Goal: Task Accomplishment & Management: Use online tool/utility

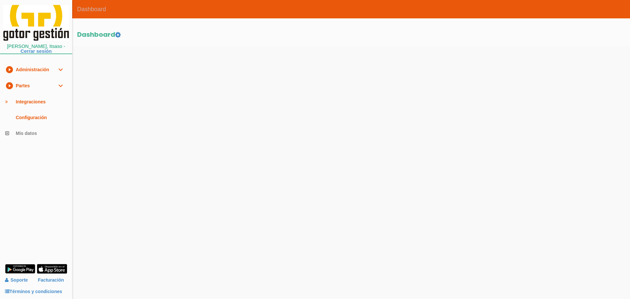
click at [27, 87] on link "play_circle_filled Partes expand_more" at bounding box center [36, 86] width 72 height 16
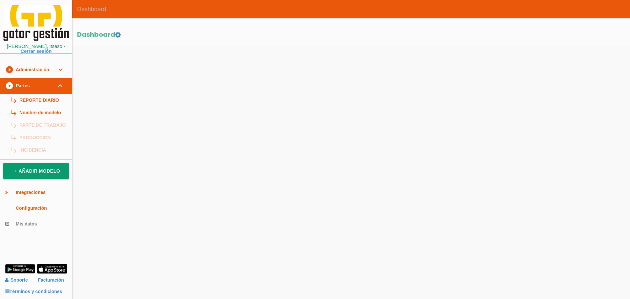
drag, startPoint x: 30, startPoint y: 98, endPoint x: 71, endPoint y: 78, distance: 46.5
click at [30, 98] on link "subdirectory_arrow_right REPORTE DIARIO" at bounding box center [36, 100] width 72 height 12
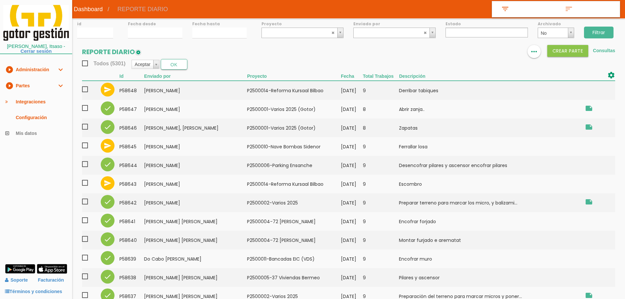
select select
click at [41, 82] on link "play_circle_filled Partes expand_more" at bounding box center [36, 86] width 72 height 16
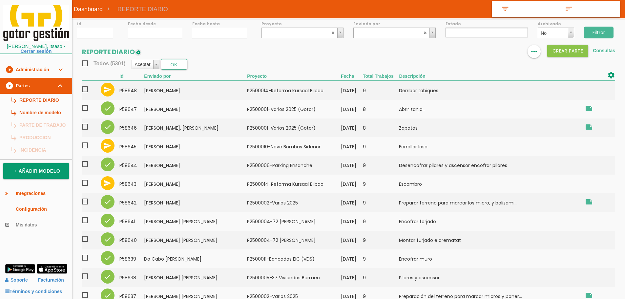
click at [41, 82] on link "play_circle_filled Partes expand_more" at bounding box center [36, 86] width 72 height 16
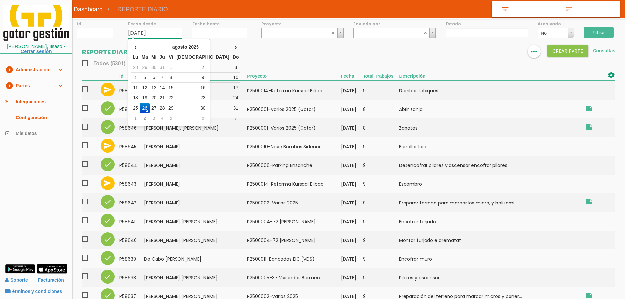
click at [132, 38] on body "menu Dashboard REPORTE DIARIO" at bounding box center [312, 149] width 625 height 299
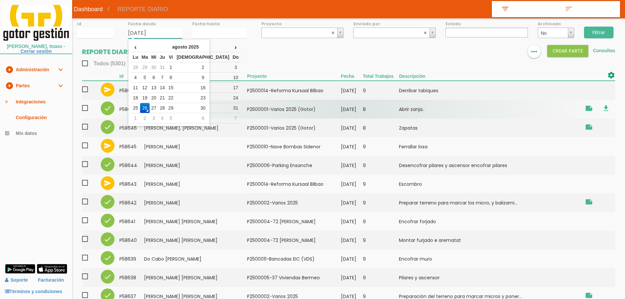
click at [138, 106] on td "25" at bounding box center [135, 108] width 9 height 10
type input "[DATE]"
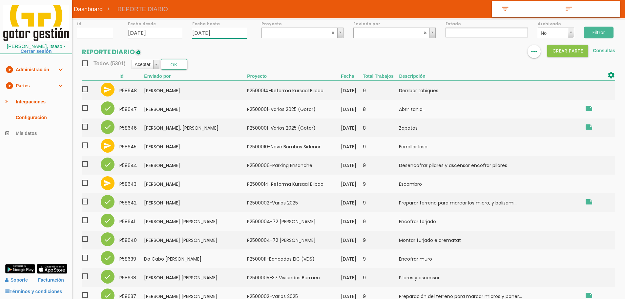
click at [221, 35] on input "26/08/2025" at bounding box center [219, 33] width 54 height 11
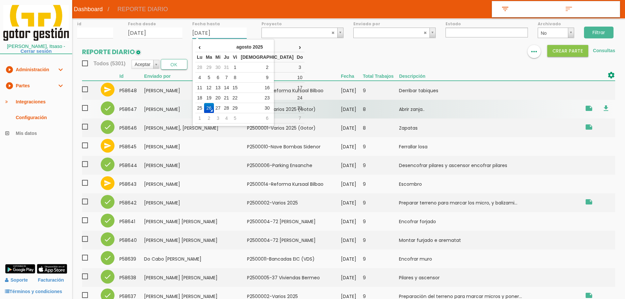
click at [200, 105] on td "25" at bounding box center [199, 108] width 9 height 10
type input "[DATE]"
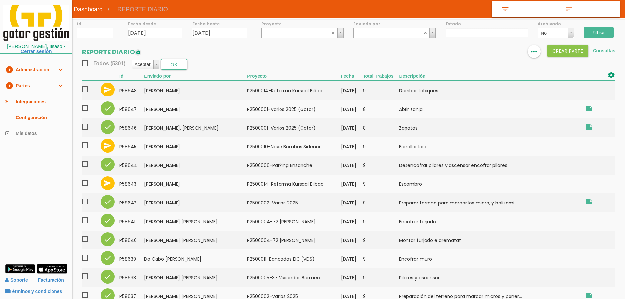
click at [598, 32] on input "Filtrar" at bounding box center [599, 33] width 30 height 12
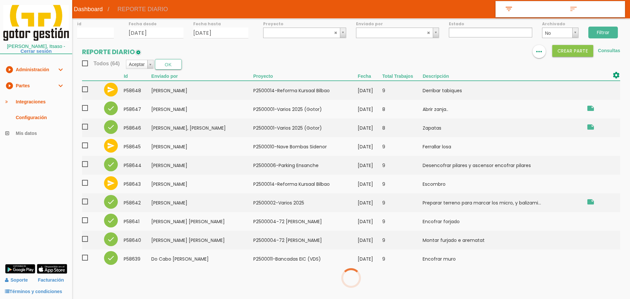
select select
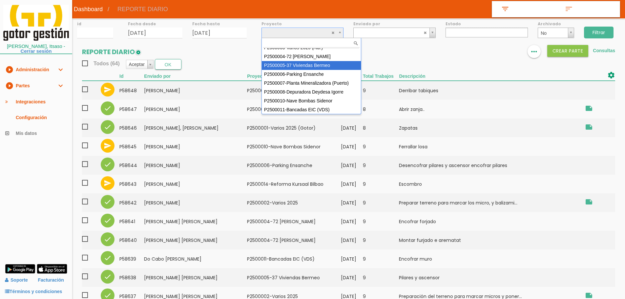
scroll to position [58, 0]
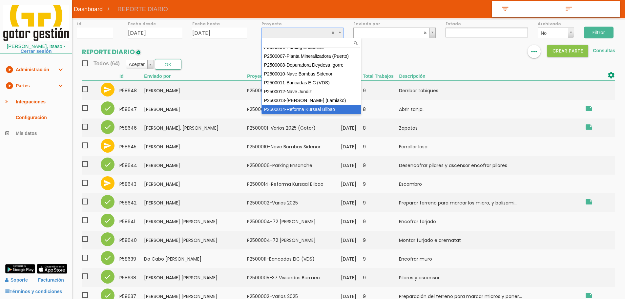
select select "97"
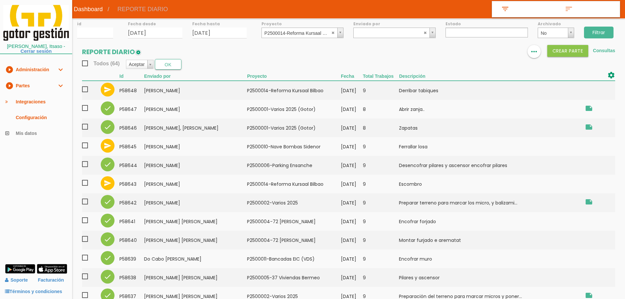
click at [605, 33] on input "Filtrar" at bounding box center [599, 33] width 30 height 12
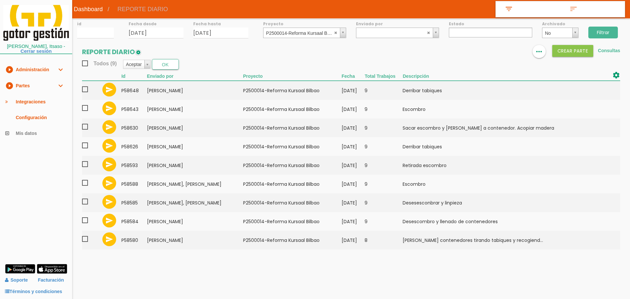
select select
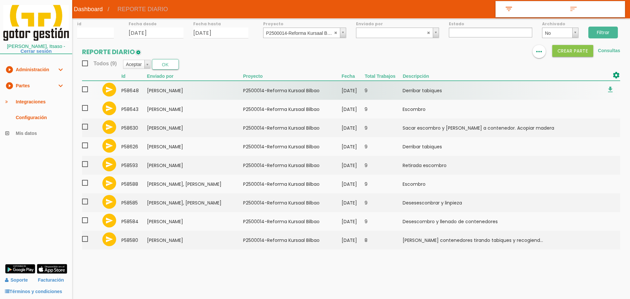
click at [87, 89] on span at bounding box center [87, 89] width 11 height 8
click at [0, 0] on input "checkbox" at bounding box center [0, 0] width 0 height 0
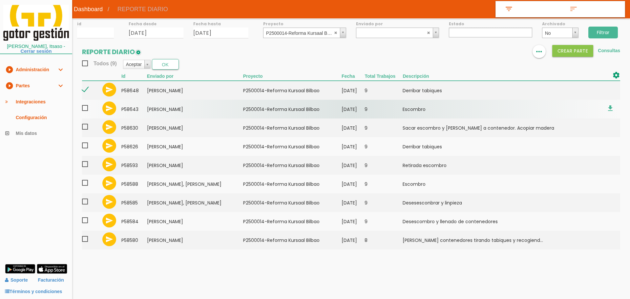
click at [85, 108] on span at bounding box center [87, 108] width 11 height 8
click at [0, 0] on input "checkbox" at bounding box center [0, 0] width 0 height 0
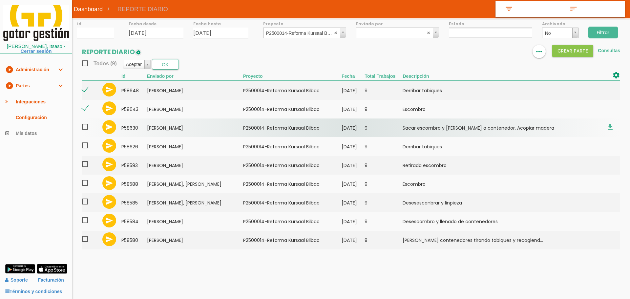
click at [84, 129] on span at bounding box center [87, 127] width 11 height 8
click at [0, 0] on input "checkbox" at bounding box center [0, 0] width 0 height 0
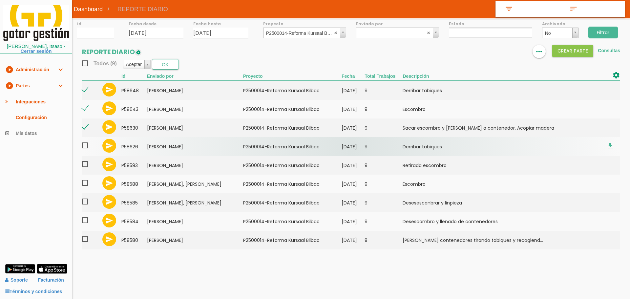
click at [86, 146] on span at bounding box center [87, 145] width 11 height 8
click at [0, 0] on input "checkbox" at bounding box center [0, 0] width 0 height 0
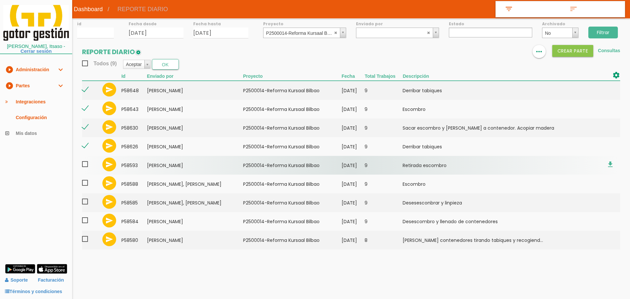
click at [84, 164] on span at bounding box center [87, 164] width 11 height 8
click at [0, 0] on input "checkbox" at bounding box center [0, 0] width 0 height 0
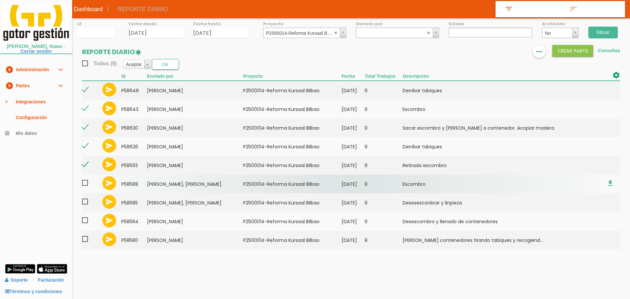
click at [86, 185] on span at bounding box center [87, 183] width 11 height 8
click at [0, 0] on input "checkbox" at bounding box center [0, 0] width 0 height 0
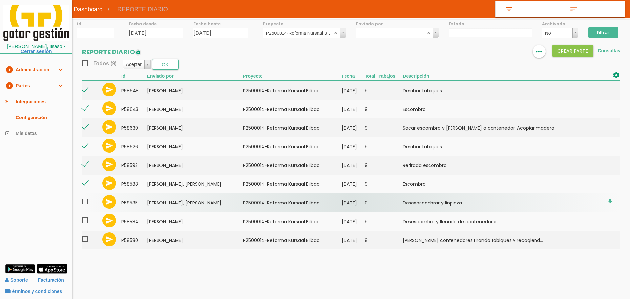
click at [86, 200] on span at bounding box center [87, 201] width 11 height 8
click at [0, 0] on input "checkbox" at bounding box center [0, 0] width 0 height 0
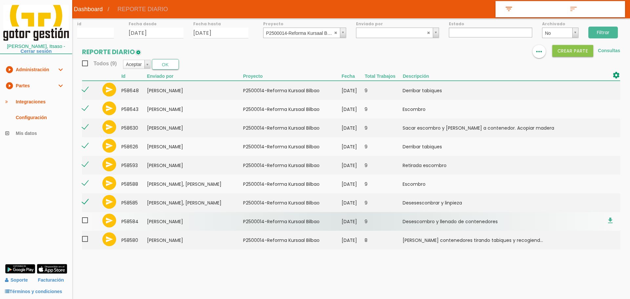
click at [86, 219] on span at bounding box center [87, 220] width 11 height 8
click at [0, 0] on input "checkbox" at bounding box center [0, 0] width 0 height 0
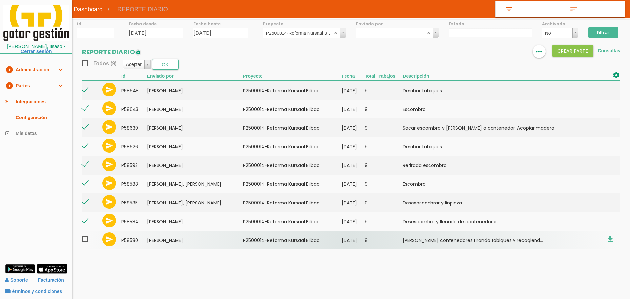
click at [87, 240] on span at bounding box center [87, 239] width 11 height 8
click at [0, 0] on input "checkbox" at bounding box center [0, 0] width 0 height 0
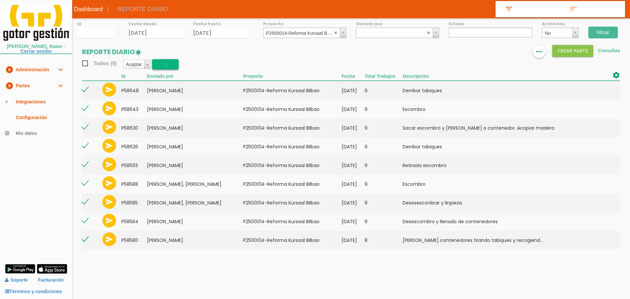
click at [159, 65] on button "OK" at bounding box center [165, 64] width 27 height 10
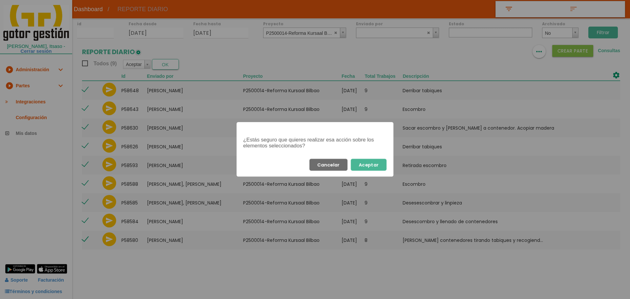
click at [369, 171] on div "Cancelar Aceptar" at bounding box center [314, 165] width 157 height 24
click at [370, 168] on button "Aceptar" at bounding box center [369, 165] width 36 height 12
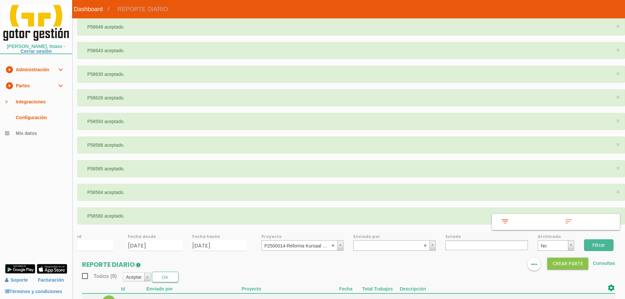
select select
drag, startPoint x: 333, startPoint y: 245, endPoint x: 379, endPoint y: 246, distance: 46.9
click at [333, 245] on abbr at bounding box center [333, 245] width 4 height 4
click at [598, 246] on input "Filtrar" at bounding box center [599, 245] width 30 height 12
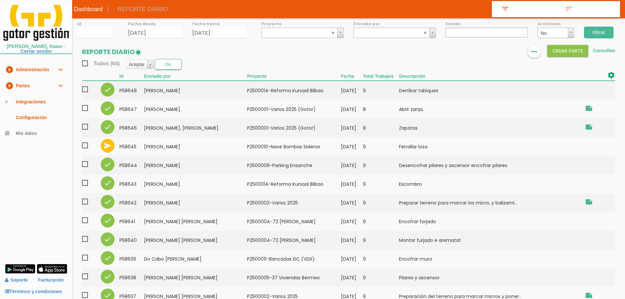
click at [457, 32] on ul at bounding box center [486, 33] width 82 height 10
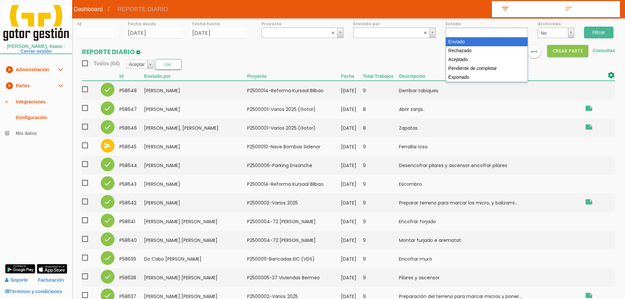
select select "1"
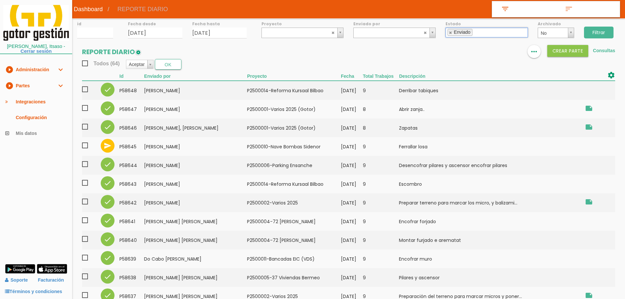
click at [604, 31] on input "Filtrar" at bounding box center [599, 33] width 30 height 12
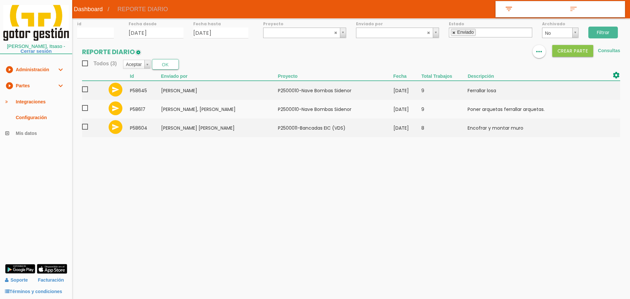
click at [454, 32] on link at bounding box center [454, 32] width 4 height 4
select select
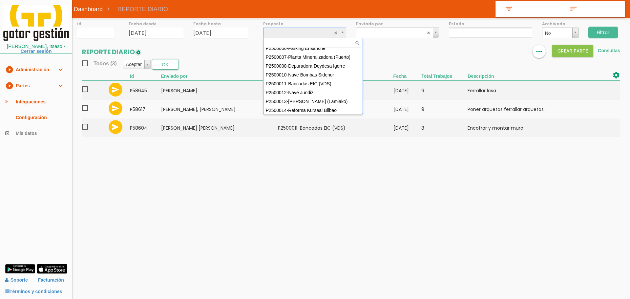
scroll to position [58, 0]
select select "93"
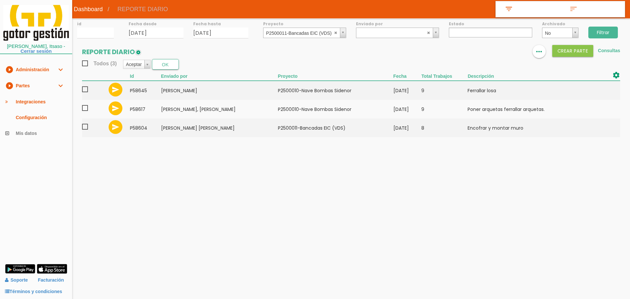
click at [599, 33] on input "Filtrar" at bounding box center [603, 33] width 30 height 12
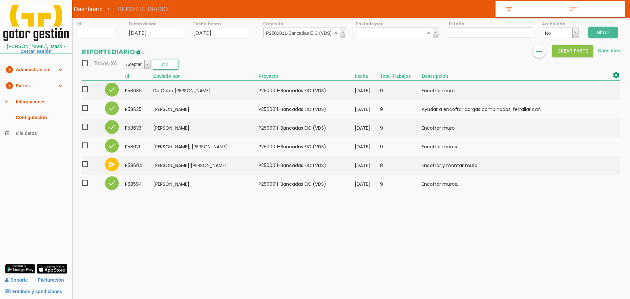
select select
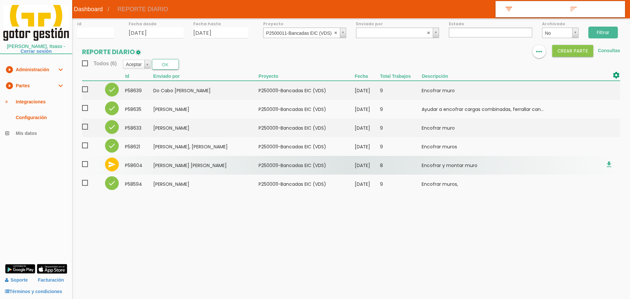
click at [86, 164] on span at bounding box center [87, 164] width 11 height 8
click at [0, 0] on input "checkbox" at bounding box center [0, 0] width 0 height 0
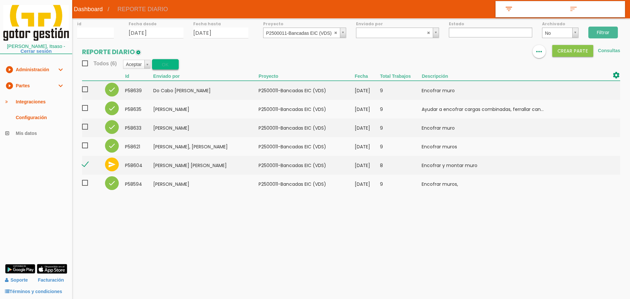
click at [166, 65] on button "OK" at bounding box center [165, 64] width 27 height 10
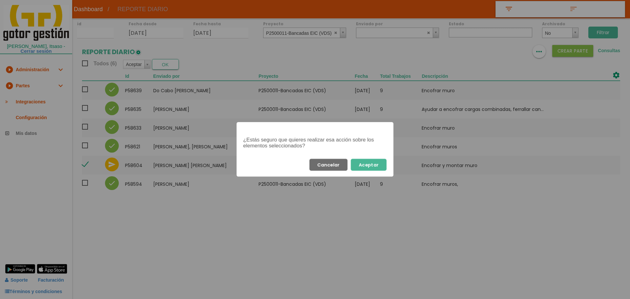
click at [365, 161] on button "Aceptar" at bounding box center [369, 165] width 36 height 12
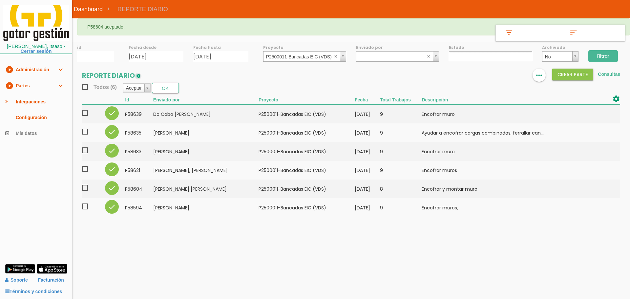
select select
click at [334, 57] on abbr at bounding box center [336, 56] width 4 height 4
click at [607, 56] on input "Filtrar" at bounding box center [603, 56] width 30 height 12
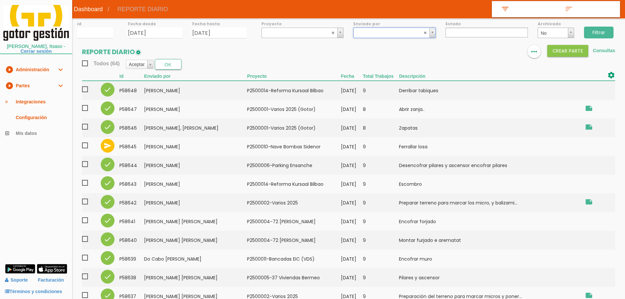
click at [479, 32] on ul at bounding box center [486, 33] width 82 height 10
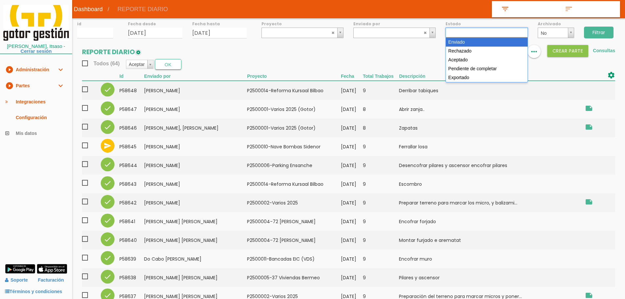
select select "1"
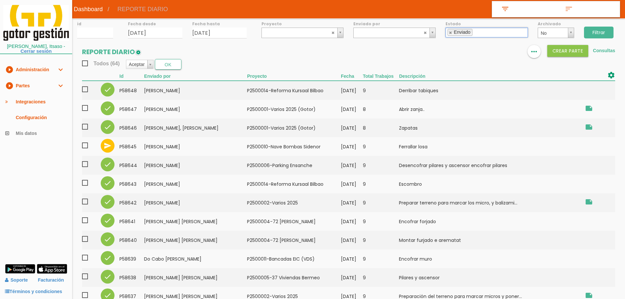
click at [601, 28] on input "Filtrar" at bounding box center [599, 33] width 30 height 12
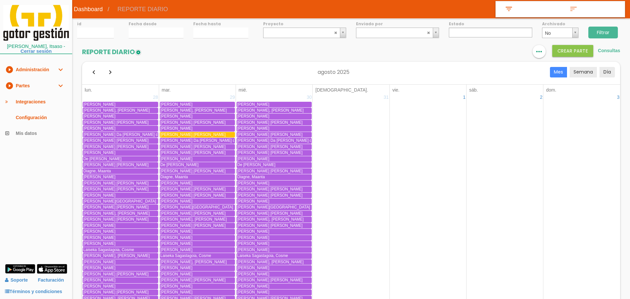
select select
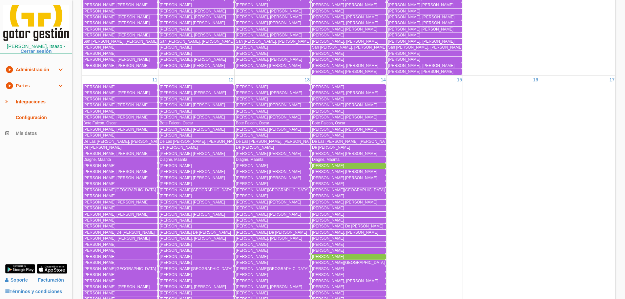
scroll to position [754, 0]
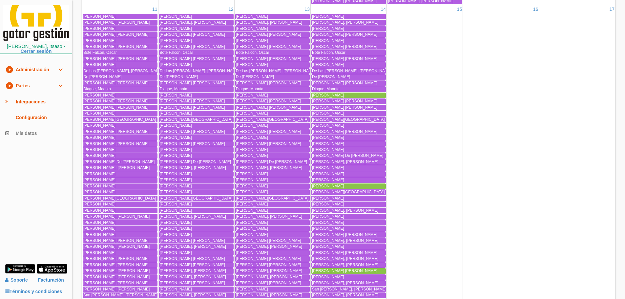
click at [335, 94] on span "[PERSON_NAME]" at bounding box center [328, 95] width 32 height 5
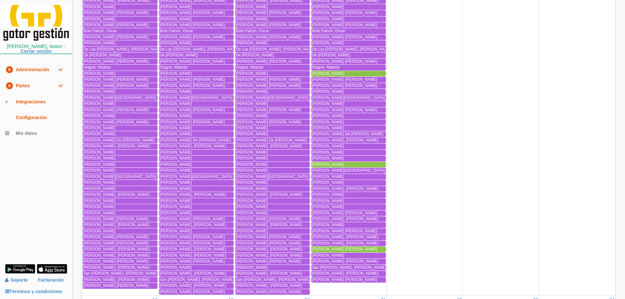
scroll to position [787, 0]
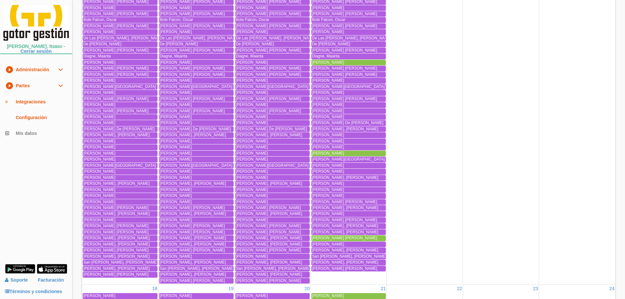
click at [353, 153] on div "[PERSON_NAME]" at bounding box center [348, 153] width 73 height 5
click at [351, 238] on span "[PERSON_NAME] [PERSON_NAME]" at bounding box center [344, 237] width 65 height 5
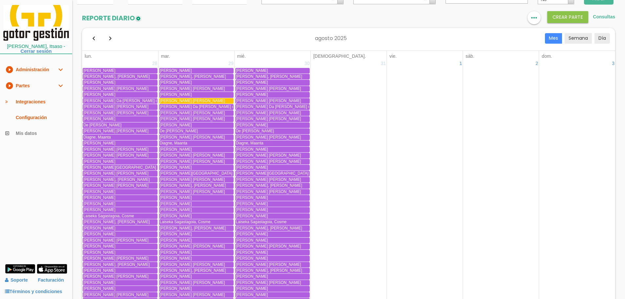
scroll to position [0, 0]
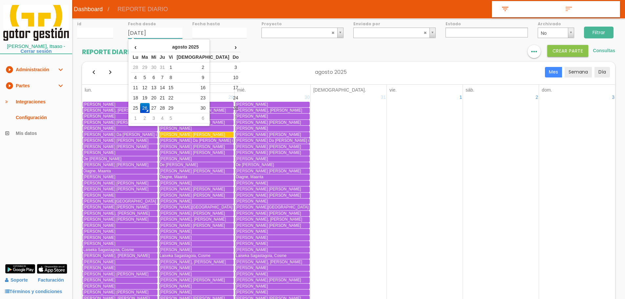
click at [140, 35] on input "26/08/2025" at bounding box center [155, 33] width 54 height 11
click at [175, 67] on td "1" at bounding box center [171, 67] width 9 height 10
type input "01/08/2025"
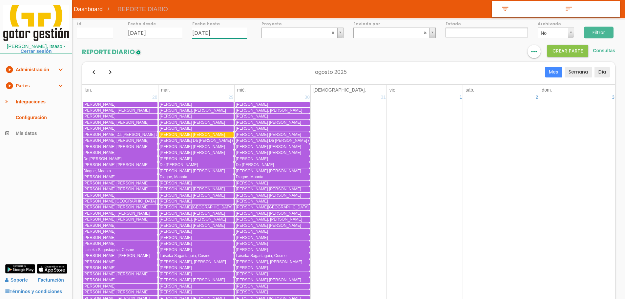
click at [204, 32] on input "26/08/2025" at bounding box center [219, 33] width 54 height 11
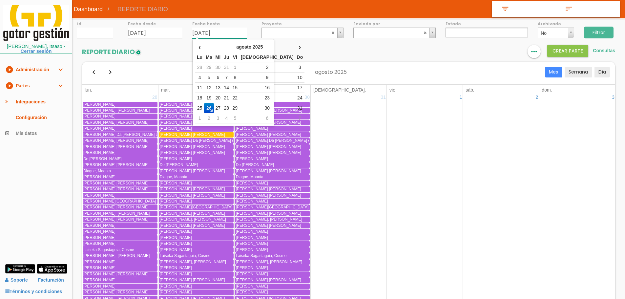
click at [221, 95] on td "20" at bounding box center [218, 98] width 9 height 10
type input "[DATE]"
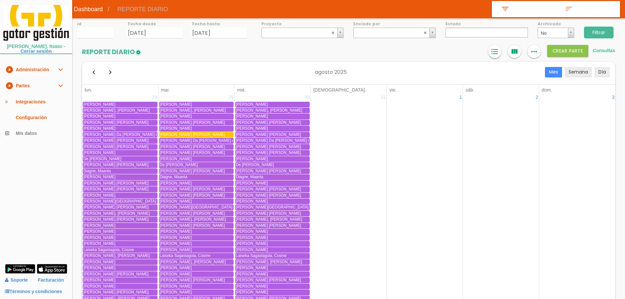
click at [495, 51] on icon "format_list_bulleted" at bounding box center [494, 51] width 9 height 13
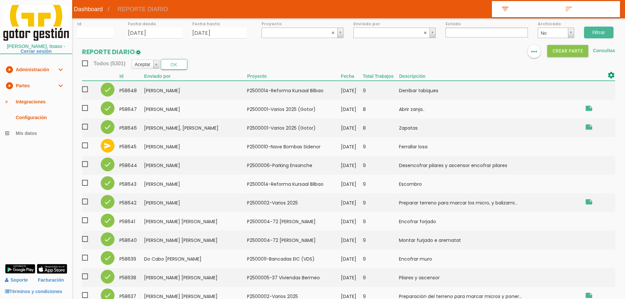
click at [458, 33] on ul at bounding box center [486, 33] width 82 height 10
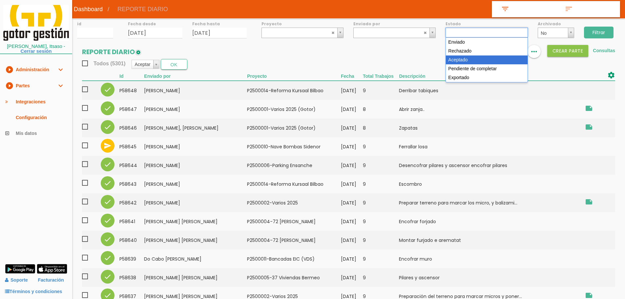
select select "3"
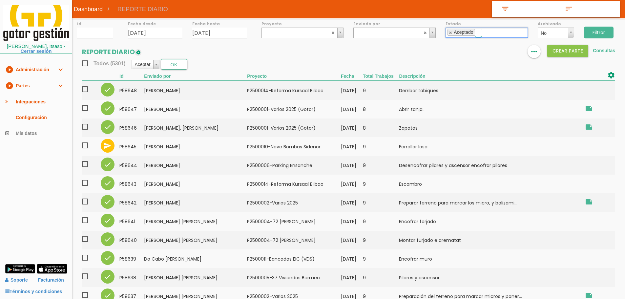
scroll to position [12, 0]
click at [576, 31] on div "Archivado No No Si" at bounding box center [556, 28] width 46 height 20
click at [586, 32] on input "Filtrar" at bounding box center [599, 33] width 30 height 12
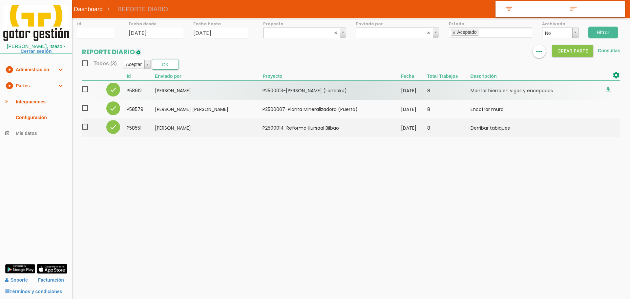
click at [85, 89] on span at bounding box center [87, 89] width 11 height 8
click at [0, 0] on input "checkbox" at bounding box center [0, 0] width 0 height 0
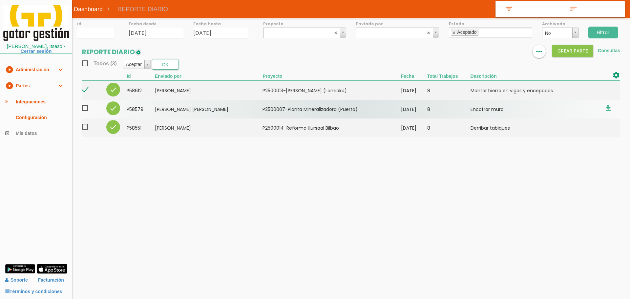
click at [85, 107] on span at bounding box center [87, 108] width 11 height 8
click at [0, 0] on input "checkbox" at bounding box center [0, 0] width 0 height 0
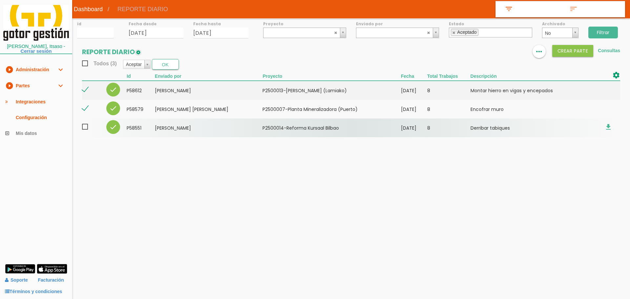
click at [88, 128] on span at bounding box center [87, 127] width 11 height 8
click at [0, 0] on input "checkbox" at bounding box center [0, 0] width 0 height 0
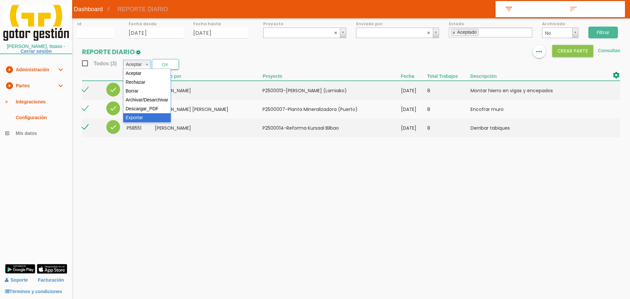
select select "6"
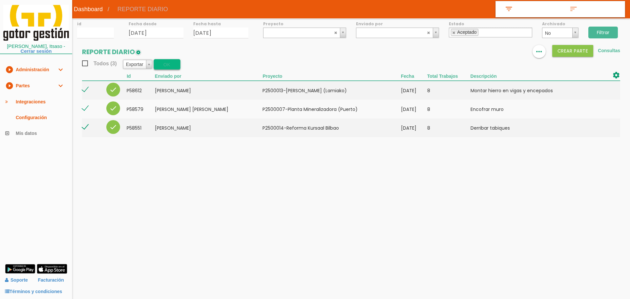
click at [172, 67] on button "OK" at bounding box center [166, 64] width 27 height 10
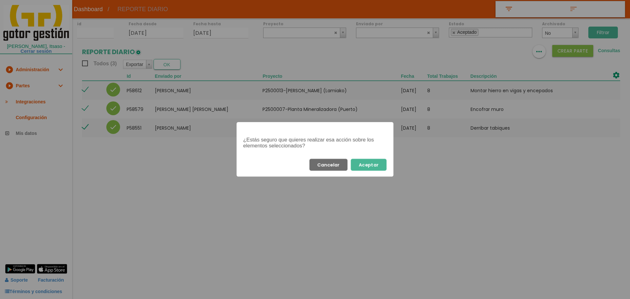
click at [371, 163] on button "Aceptar" at bounding box center [369, 165] width 36 height 12
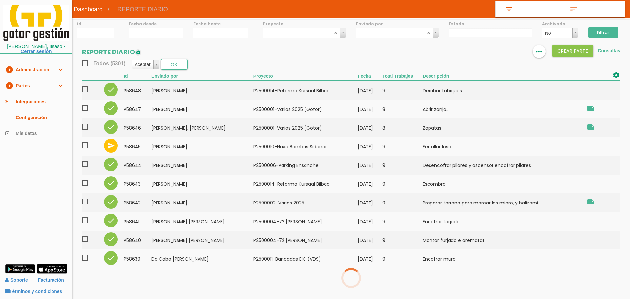
select select
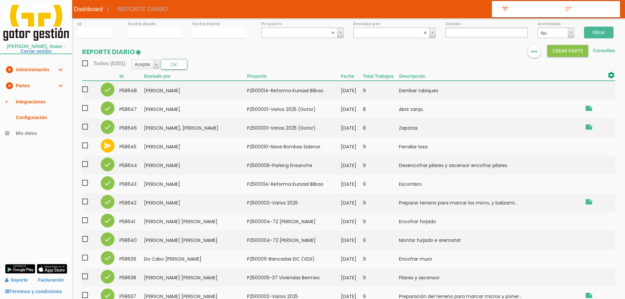
click at [600, 32] on input "Filtrar" at bounding box center [599, 33] width 30 height 12
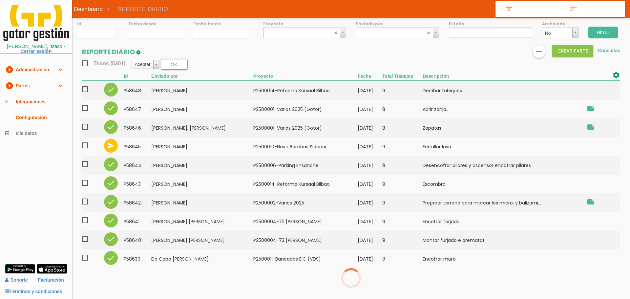
select select
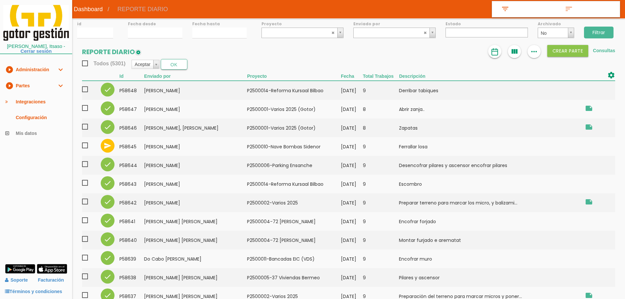
click at [491, 53] on img at bounding box center [495, 52] width 8 height 8
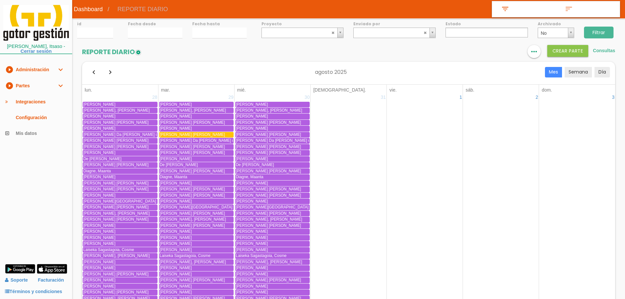
click at [147, 33] on input "[DATE]" at bounding box center [155, 33] width 54 height 11
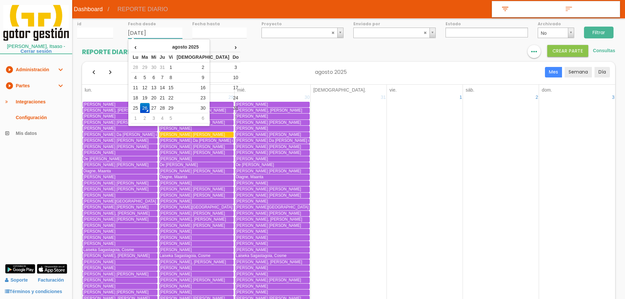
click at [167, 97] on td "21" at bounding box center [162, 98] width 9 height 10
type input "21/08/2025"
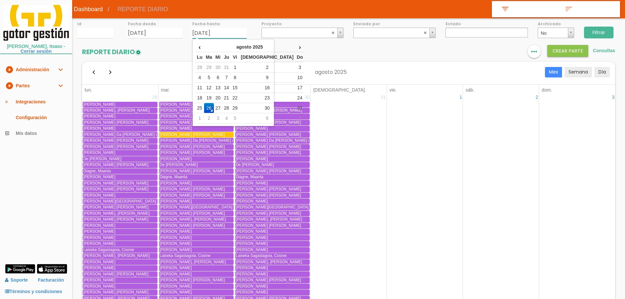
click at [205, 33] on input "26/08/2025" at bounding box center [219, 33] width 54 height 11
click at [231, 94] on td "21" at bounding box center [226, 98] width 9 height 10
type input "21/08/2025"
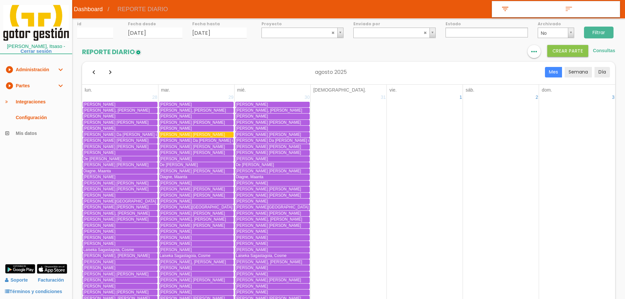
click at [484, 32] on ul at bounding box center [486, 33] width 82 height 10
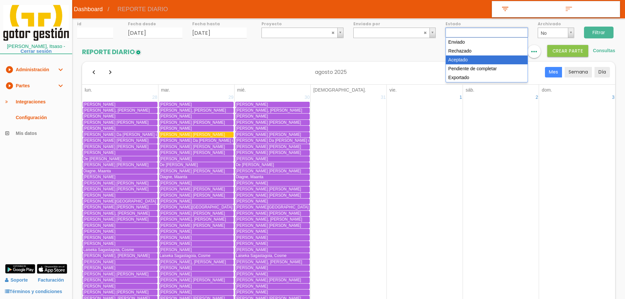
select select "3"
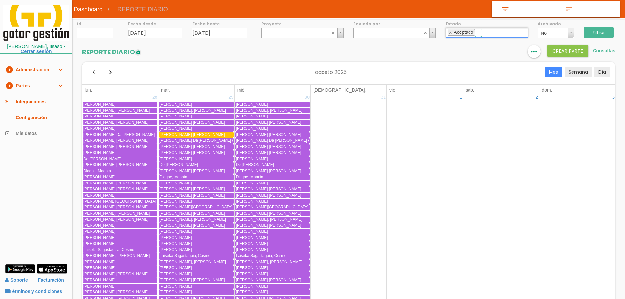
scroll to position [12, 0]
click at [600, 29] on input "Filtrar" at bounding box center [599, 33] width 30 height 12
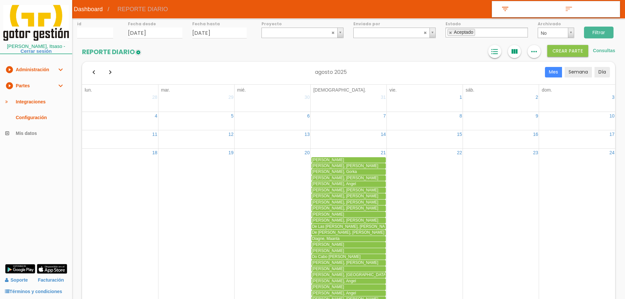
click at [494, 51] on icon "format_list_bulleted" at bounding box center [494, 51] width 9 height 13
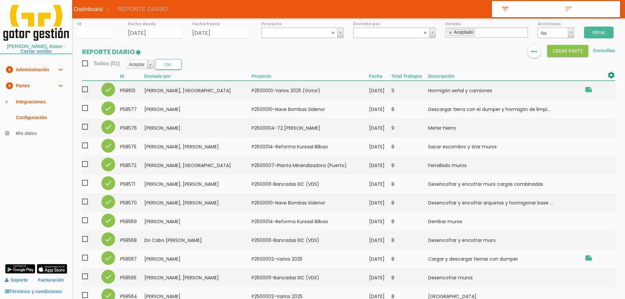
click at [601, 30] on input "Filtrar" at bounding box center [599, 33] width 30 height 12
click at [84, 63] on span "Todos (51)" at bounding box center [101, 63] width 38 height 8
click at [0, 0] on input "Todos (51)" at bounding box center [0, 0] width 0 height 0
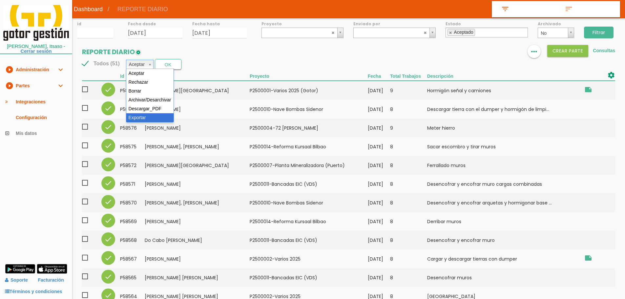
select select "6"
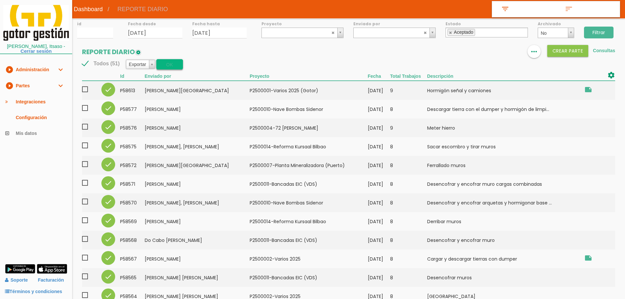
click at [173, 64] on button "OK" at bounding box center [169, 64] width 27 height 10
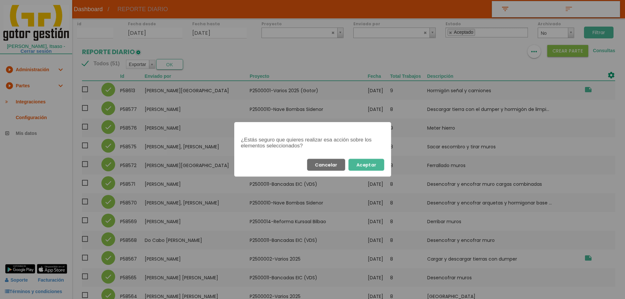
click at [366, 168] on button "Aceptar" at bounding box center [366, 165] width 36 height 12
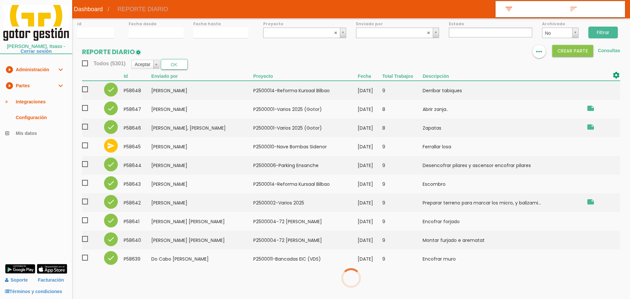
select select
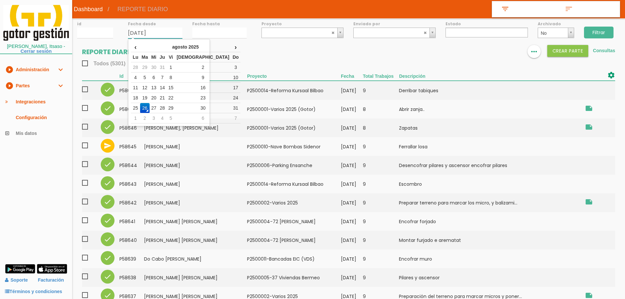
click at [167, 35] on input "[DATE]" at bounding box center [155, 33] width 54 height 11
click at [140, 97] on td "18" at bounding box center [135, 98] width 9 height 10
type input "[DATE]"
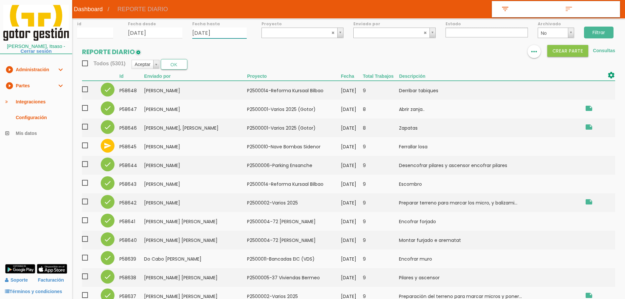
click at [210, 31] on input "[DATE]" at bounding box center [219, 33] width 54 height 11
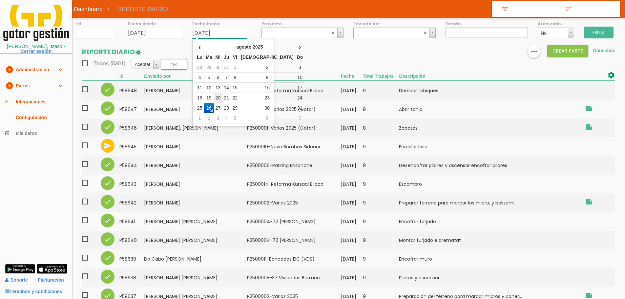
click at [222, 96] on td "20" at bounding box center [218, 98] width 9 height 10
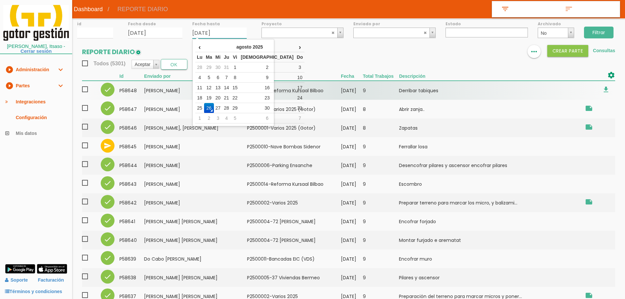
type input "[DATE]"
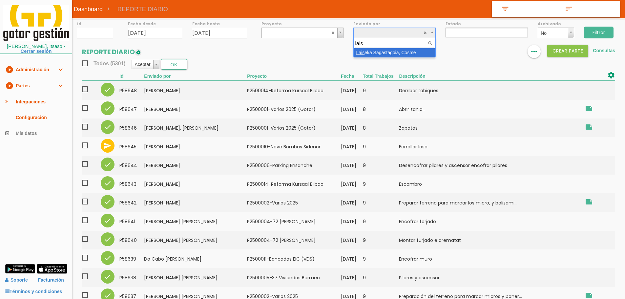
type input "lais"
select select "62"
click at [601, 32] on input "Filtrar" at bounding box center [599, 33] width 30 height 12
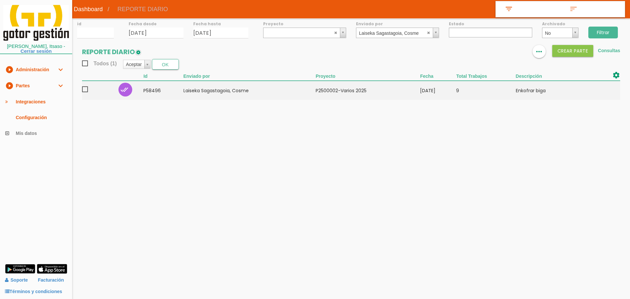
select select
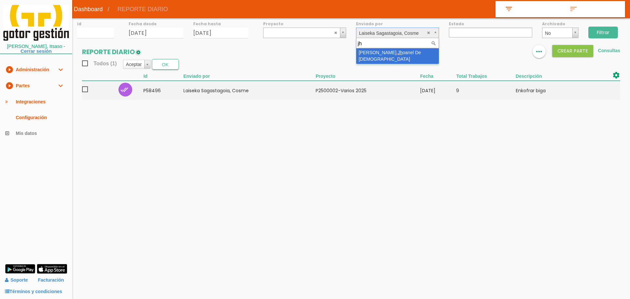
type input "jh"
select select "127"
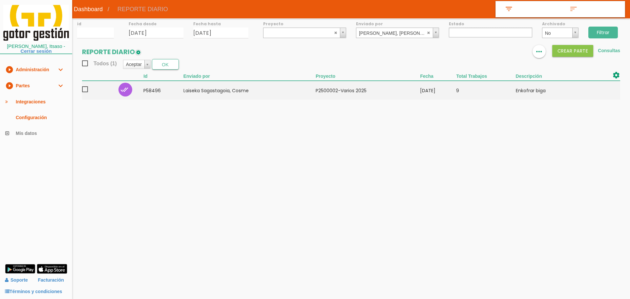
click at [602, 34] on input "Filtrar" at bounding box center [603, 33] width 30 height 12
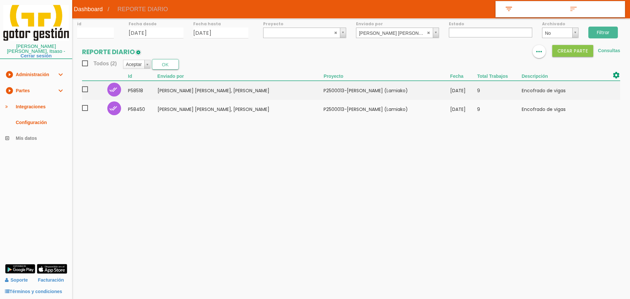
select select
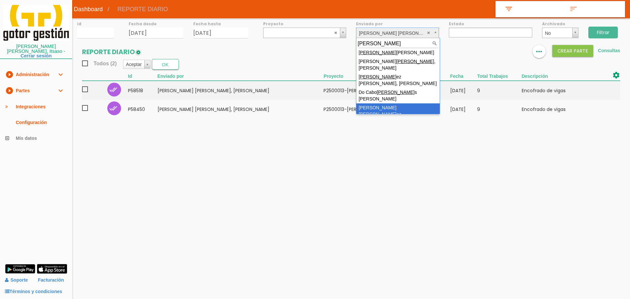
scroll to position [23, 0]
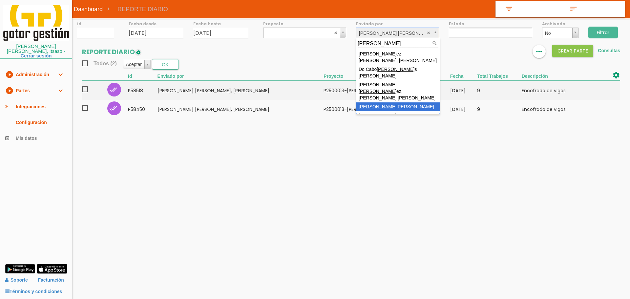
type input "[PERSON_NAME]"
select select "65"
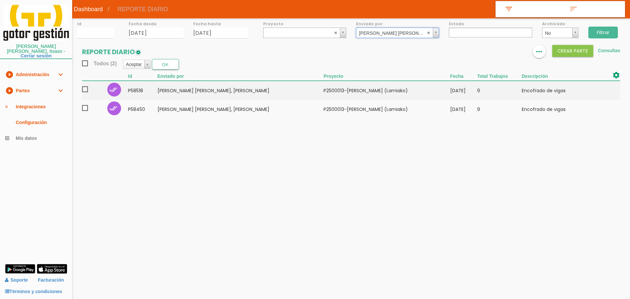
click at [598, 35] on input "Filtrar" at bounding box center [603, 33] width 30 height 12
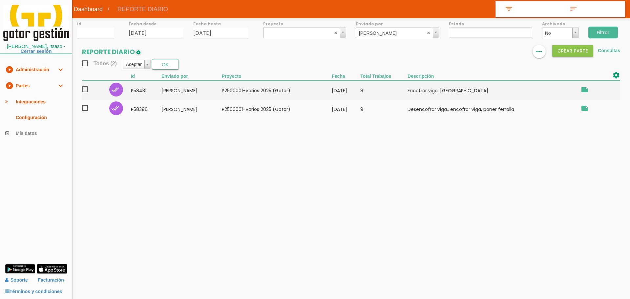
select select
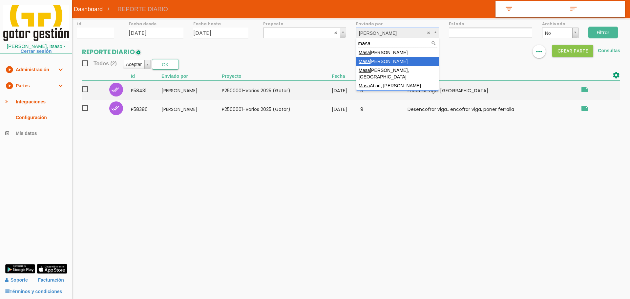
type input "masa"
drag, startPoint x: 396, startPoint y: 63, endPoint x: 416, endPoint y: 61, distance: 20.1
select select "74"
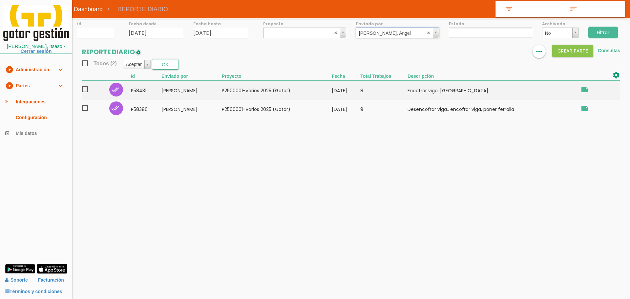
click at [611, 38] on input "Filtrar" at bounding box center [603, 33] width 30 height 12
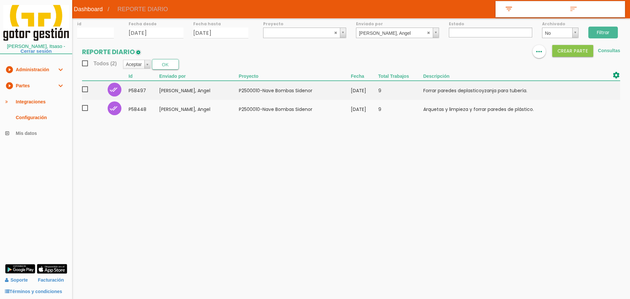
select select
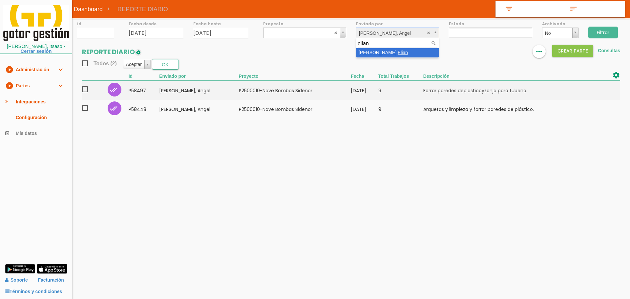
type input "elian"
select select "51"
click at [606, 32] on input "Filtrar" at bounding box center [603, 33] width 30 height 12
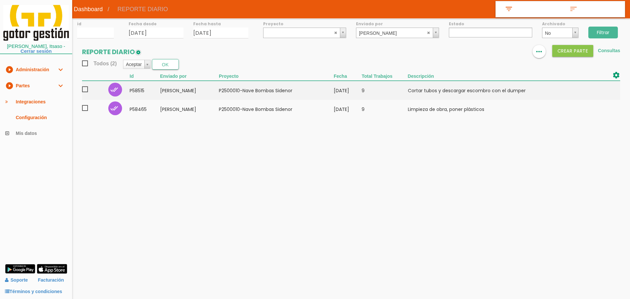
select select
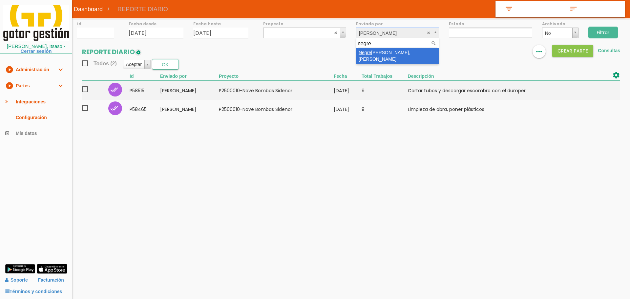
type input "negre"
select select "32"
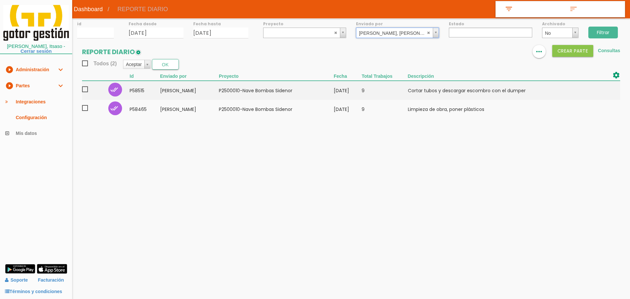
click at [599, 30] on input "Filtrar" at bounding box center [603, 33] width 30 height 12
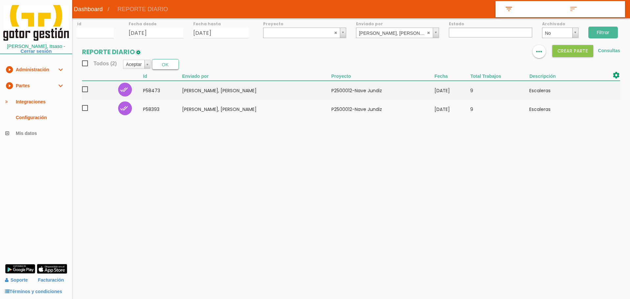
select select
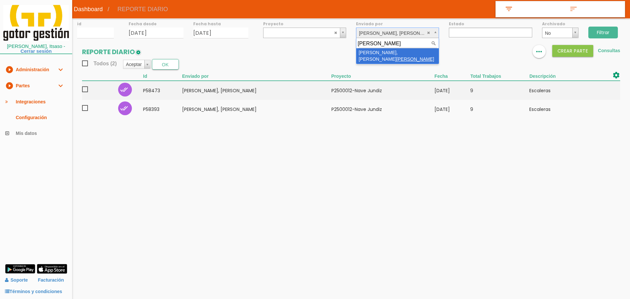
type input "[PERSON_NAME]"
select select "21"
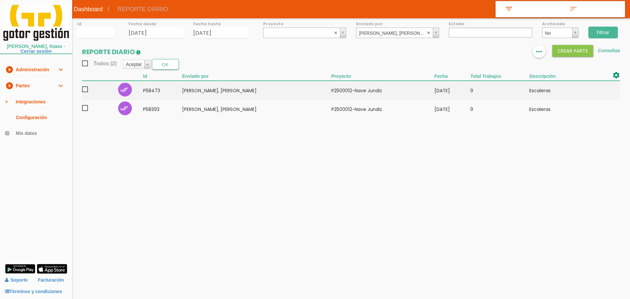
click at [604, 31] on input "Filtrar" at bounding box center [603, 33] width 30 height 12
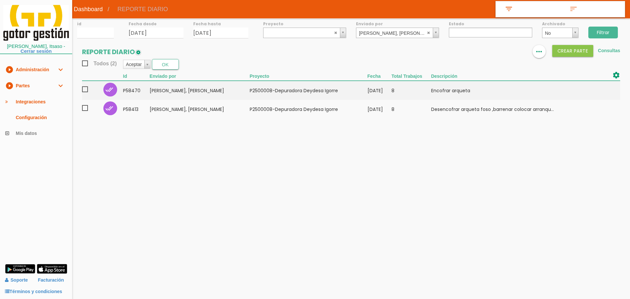
select select
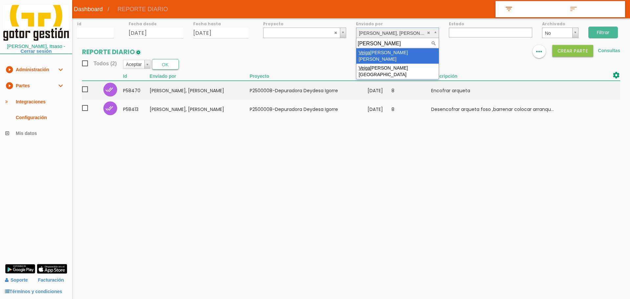
type input "veiga"
select select "79"
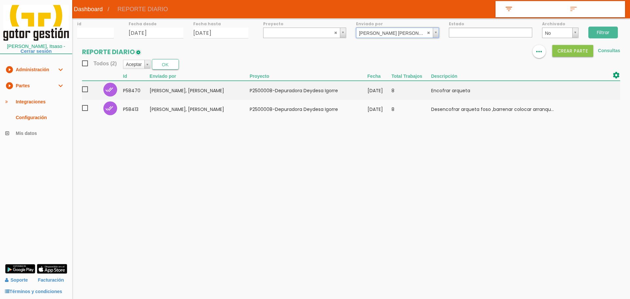
click at [607, 31] on input "Filtrar" at bounding box center [603, 33] width 30 height 12
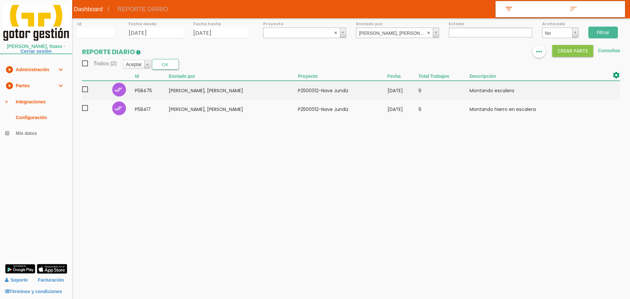
select select
click at [31, 80] on link "play_circle_filled Partes expand_more" at bounding box center [36, 86] width 72 height 16
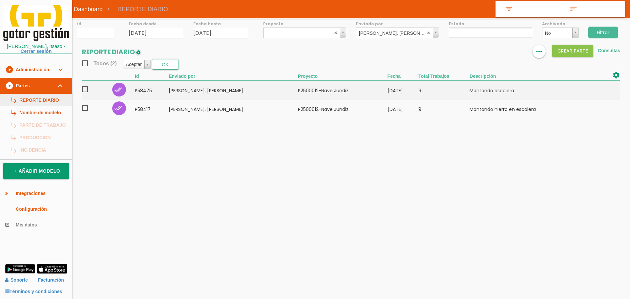
click at [39, 100] on link "subdirectory_arrow_right REPORTE DIARIO" at bounding box center [36, 100] width 72 height 12
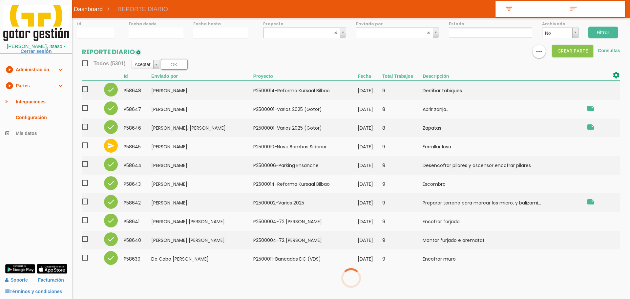
select select
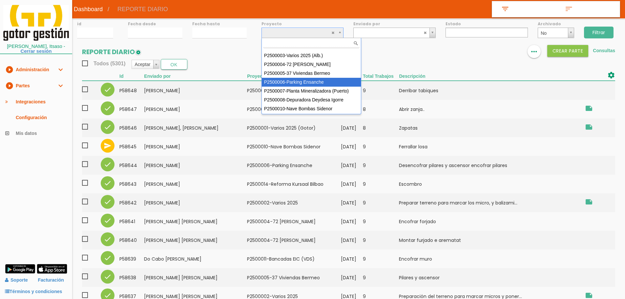
scroll to position [58, 0]
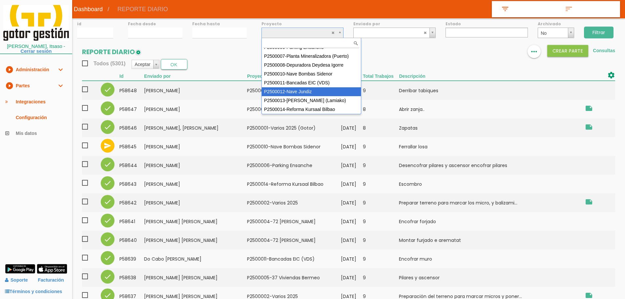
select select "95"
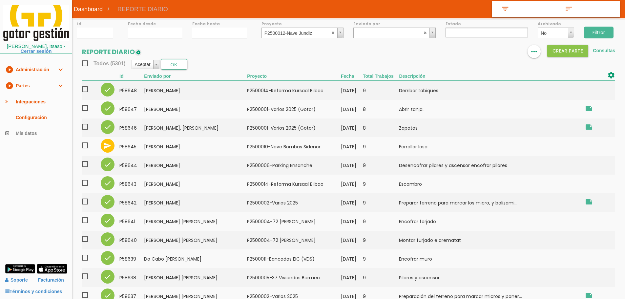
click at [607, 30] on input "Filtrar" at bounding box center [599, 33] width 30 height 12
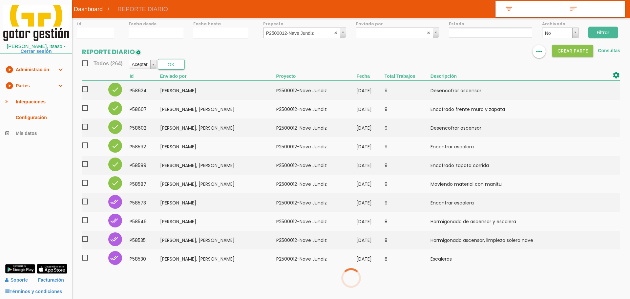
select select
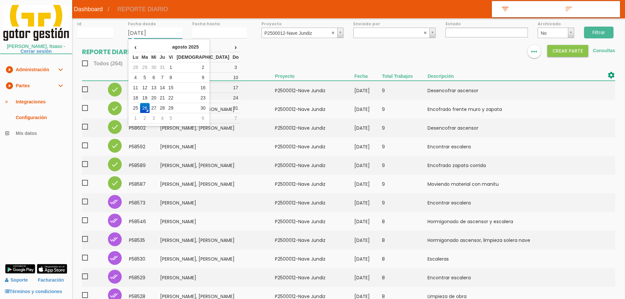
click at [156, 36] on input "[DATE]" at bounding box center [155, 33] width 54 height 11
click at [140, 98] on td "18" at bounding box center [135, 98] width 9 height 10
type input "[DATE]"
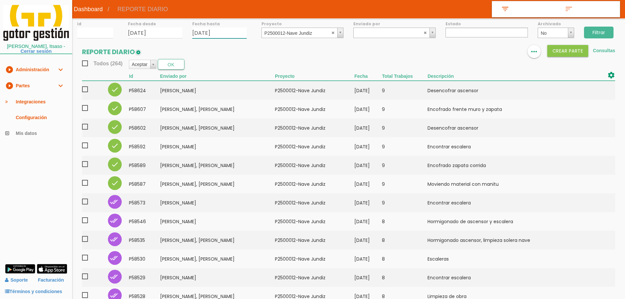
click at [209, 34] on input "26/08/2025" at bounding box center [219, 33] width 54 height 11
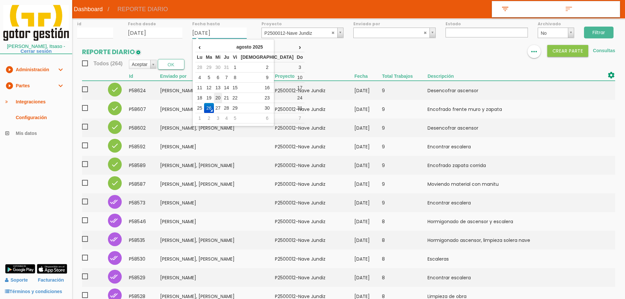
click at [222, 96] on td "20" at bounding box center [218, 98] width 9 height 10
type input "[DATE]"
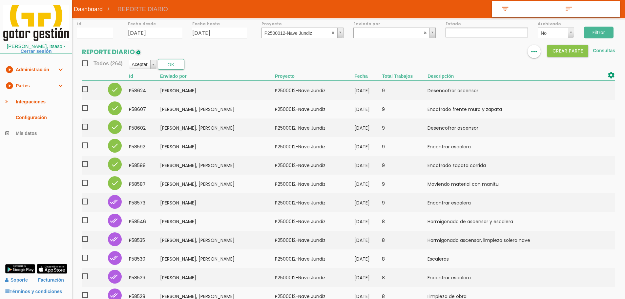
click at [602, 29] on input "Filtrar" at bounding box center [599, 33] width 30 height 12
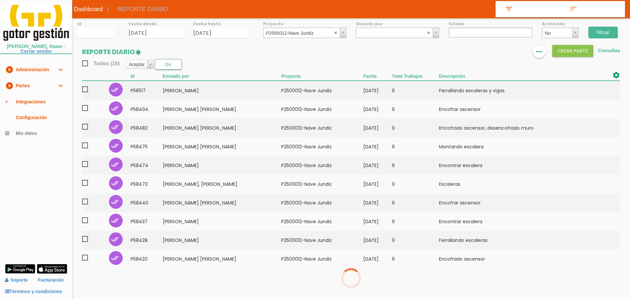
select select
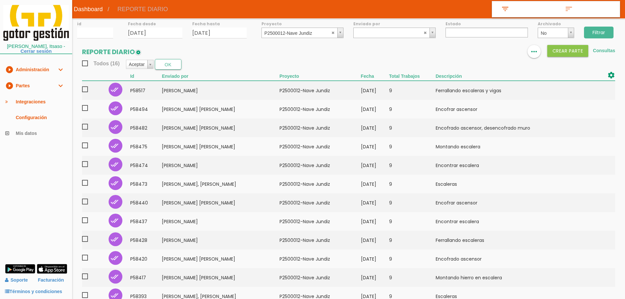
click at [492, 51] on img at bounding box center [495, 52] width 8 height 8
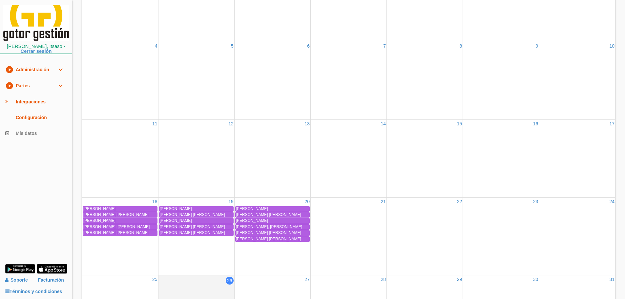
scroll to position [189, 0]
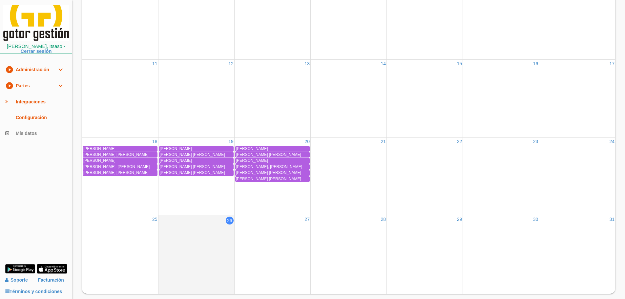
click at [32, 89] on link "play_circle_filled Partes expand_more" at bounding box center [36, 86] width 72 height 16
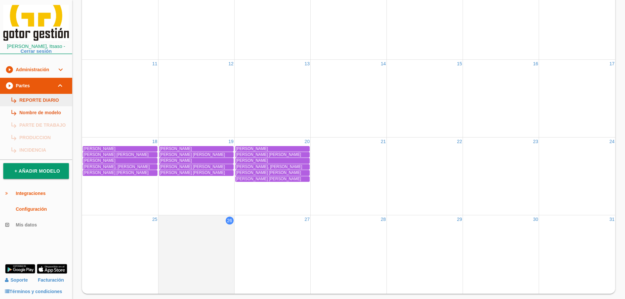
click at [37, 103] on link "subdirectory_arrow_right REPORTE DIARIO" at bounding box center [36, 100] width 72 height 12
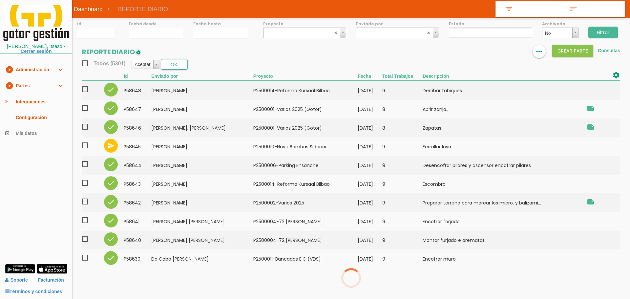
select select
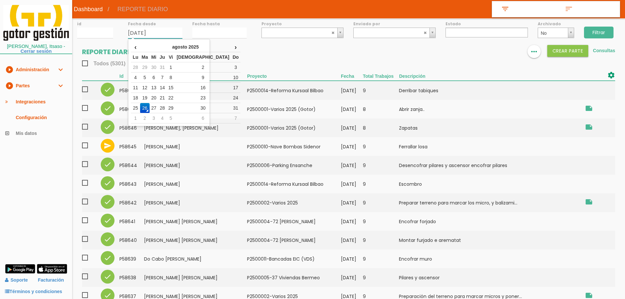
click at [157, 36] on input "[DATE]" at bounding box center [155, 33] width 54 height 11
click at [137, 45] on th "‹" at bounding box center [135, 47] width 9 height 10
click at [138, 98] on td "21" at bounding box center [135, 98] width 9 height 10
type input "[DATE]"
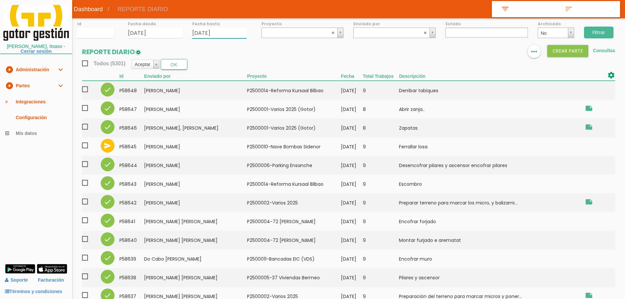
click at [204, 32] on input "26/08/2025" at bounding box center [219, 33] width 54 height 11
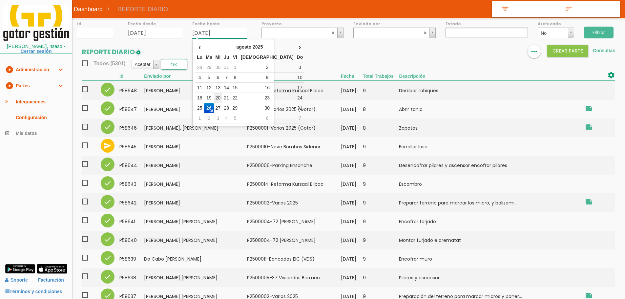
click at [222, 98] on td "20" at bounding box center [218, 98] width 9 height 10
type input "[DATE]"
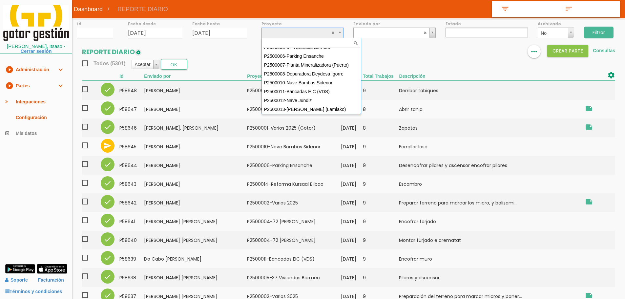
scroll to position [58, 0]
select select "95"
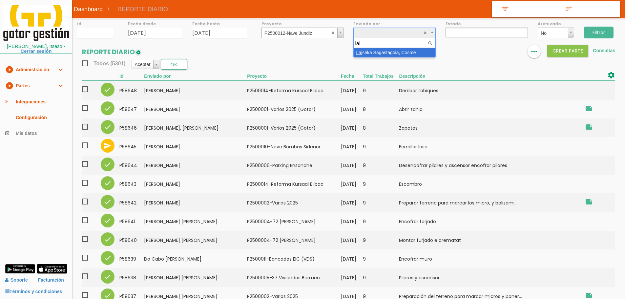
type input "lai"
select select "62"
click at [594, 33] on input "Filtrar" at bounding box center [599, 33] width 30 height 12
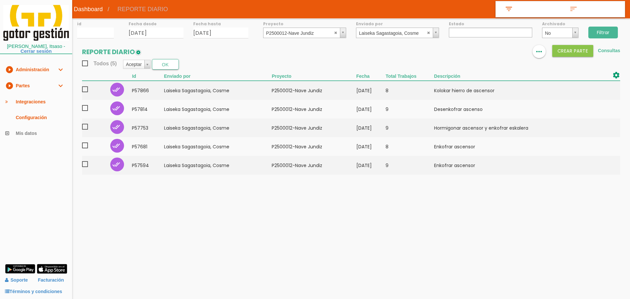
select select
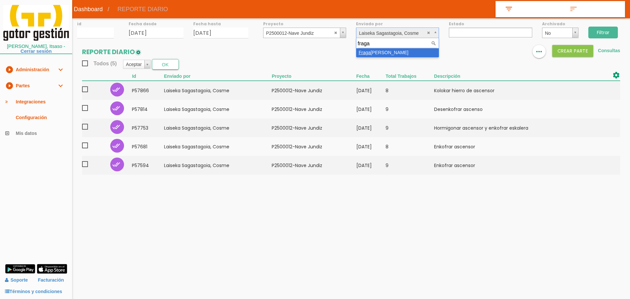
type input "fraga"
select select "84"
click at [607, 28] on input "Filtrar" at bounding box center [603, 33] width 30 height 12
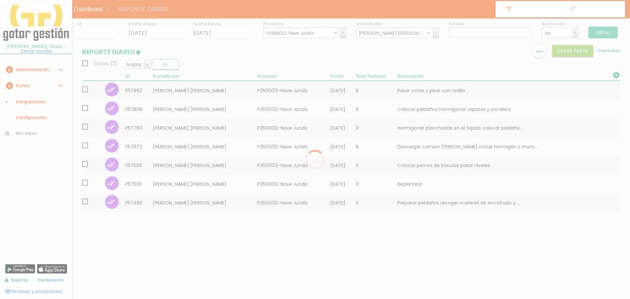
select select
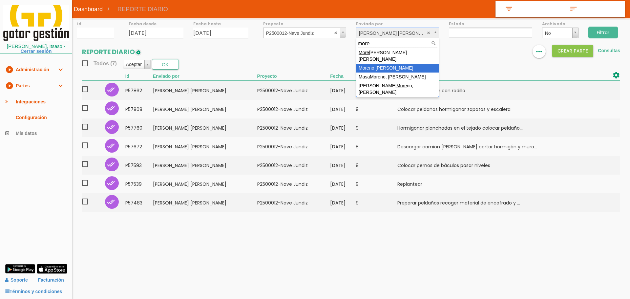
type input "more"
drag, startPoint x: 411, startPoint y: 61, endPoint x: 454, endPoint y: 53, distance: 43.8
select select "35"
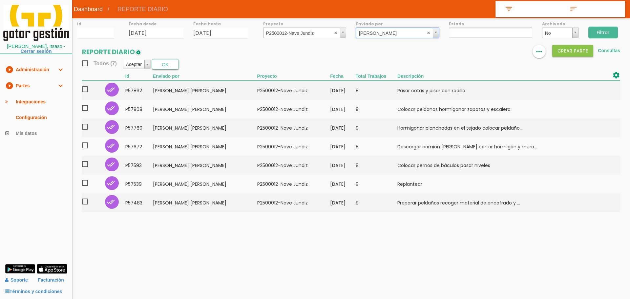
click at [601, 30] on input "Filtrar" at bounding box center [603, 33] width 30 height 12
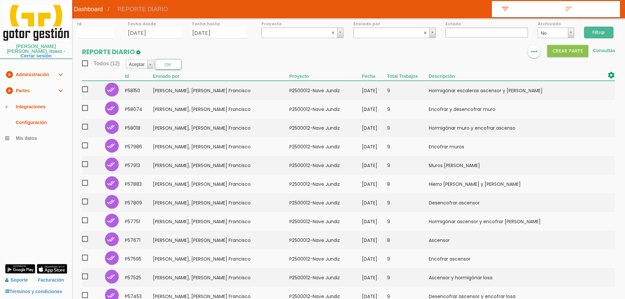
select select
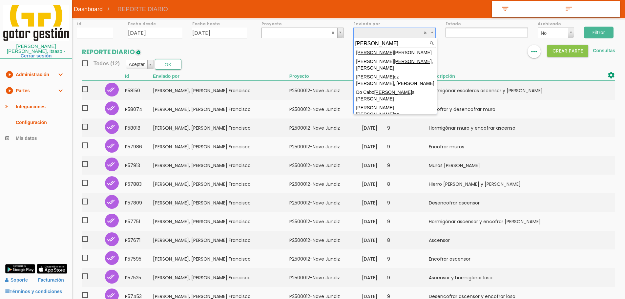
type input "martin"
select select "65"
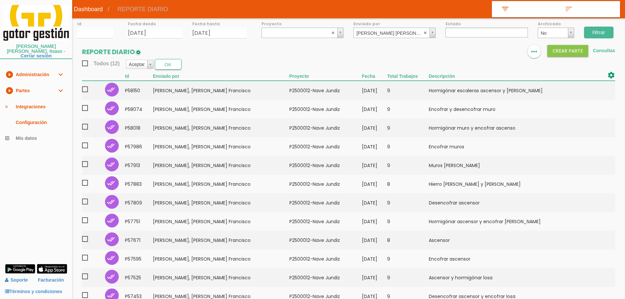
click at [593, 34] on input "Filtrar" at bounding box center [599, 33] width 30 height 12
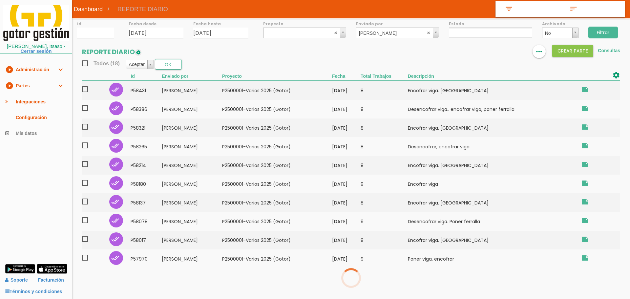
select select
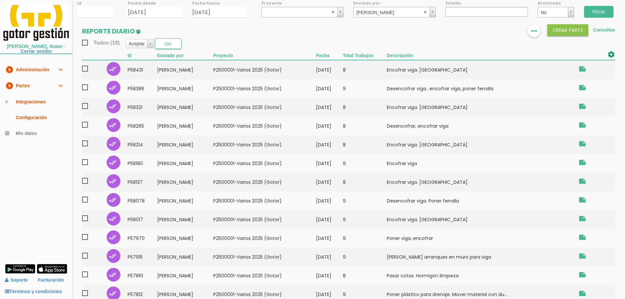
scroll to position [125, 0]
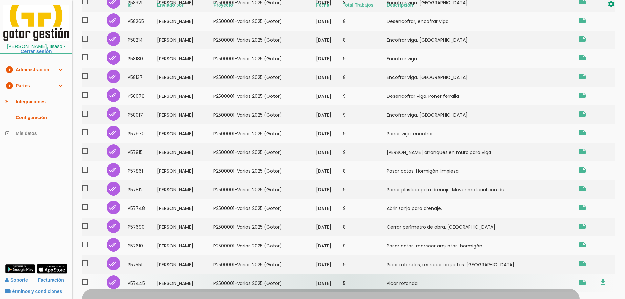
click at [335, 280] on td "[DATE]" at bounding box center [329, 282] width 27 height 19
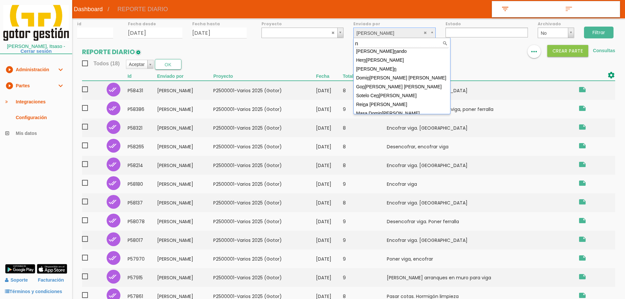
scroll to position [0, 0]
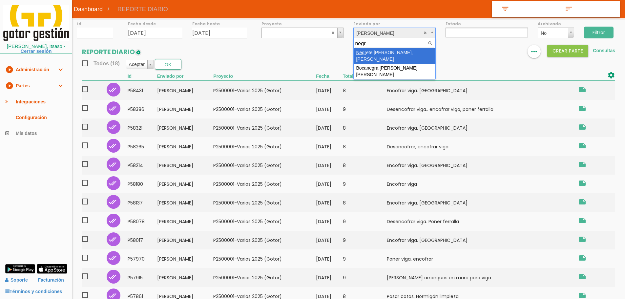
type input "negr"
select select "32"
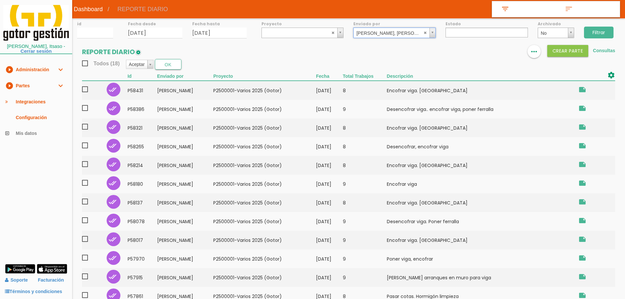
click at [596, 30] on input "Filtrar" at bounding box center [599, 33] width 30 height 12
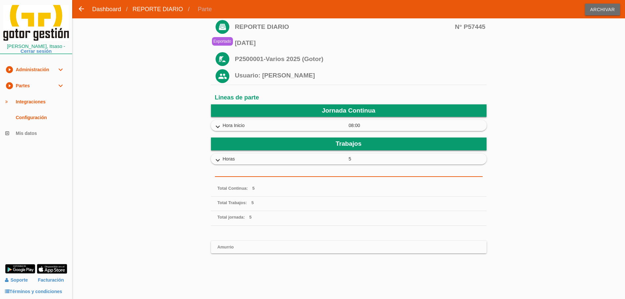
click at [218, 126] on icon "expand_more" at bounding box center [217, 127] width 10 height 9
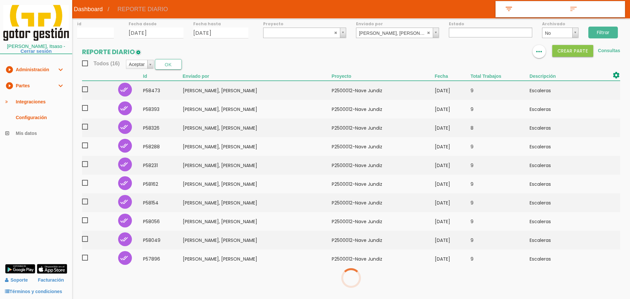
select select
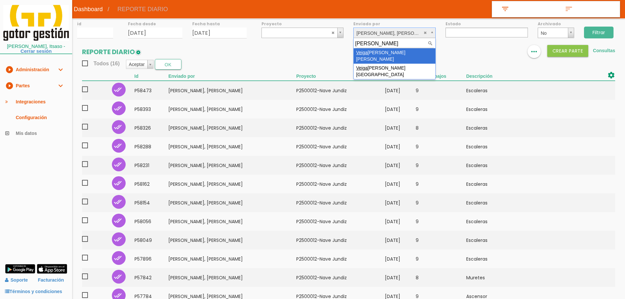
type input "veiga"
select select "79"
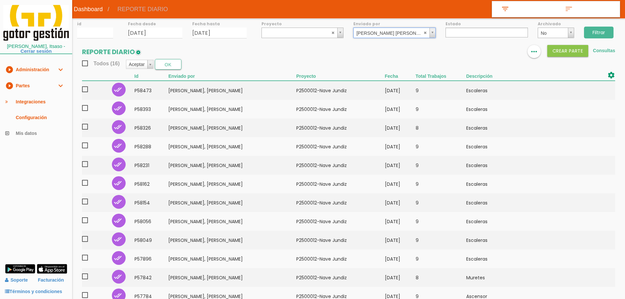
click at [602, 34] on input "Filtrar" at bounding box center [599, 33] width 30 height 12
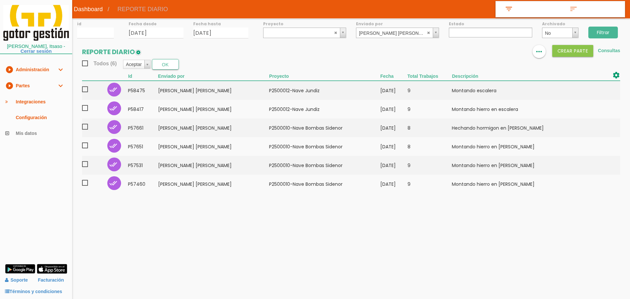
select select
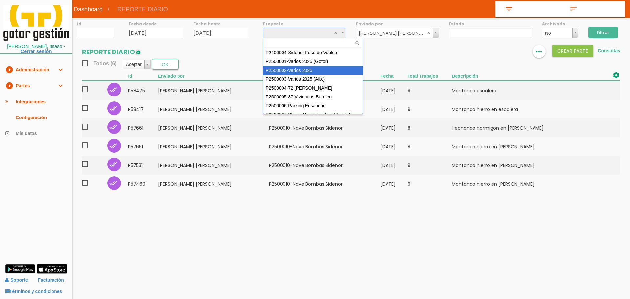
scroll to position [58, 0]
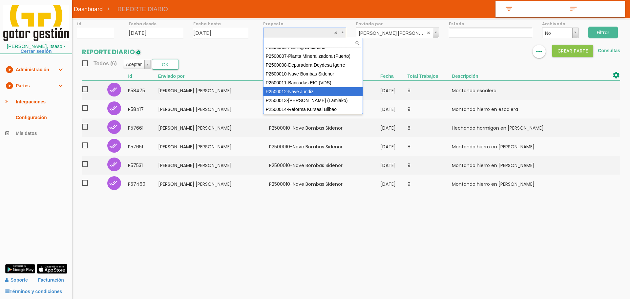
select select "95"
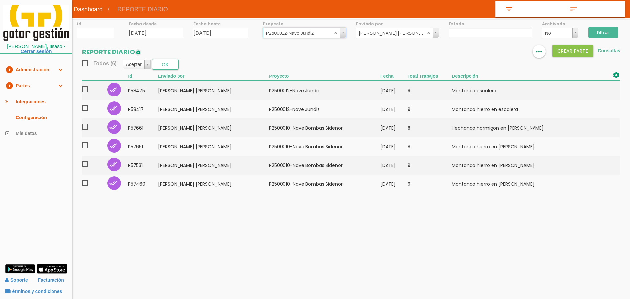
click at [603, 32] on input "Filtrar" at bounding box center [603, 33] width 30 height 12
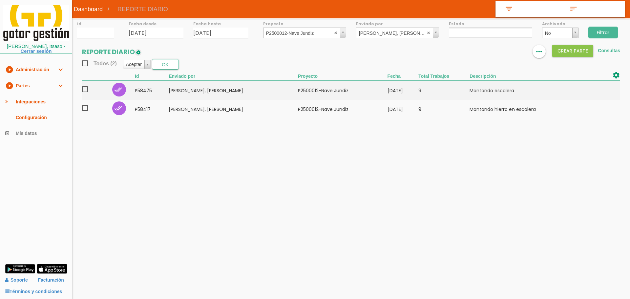
select select
click at [44, 88] on link "play_circle_filled Partes expand_more" at bounding box center [36, 86] width 72 height 16
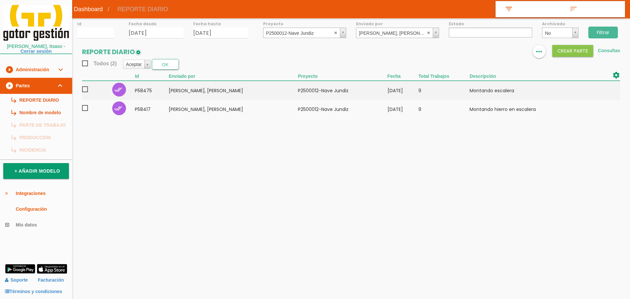
click at [44, 99] on link "subdirectory_arrow_right REPORTE DIARIO" at bounding box center [36, 100] width 72 height 12
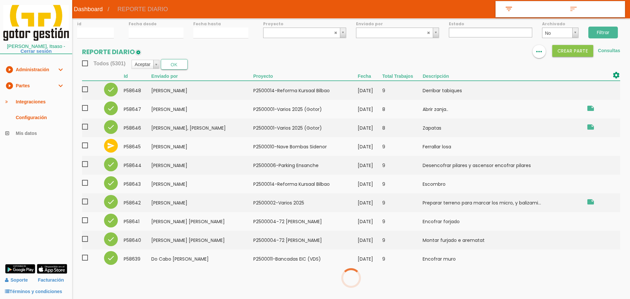
select select
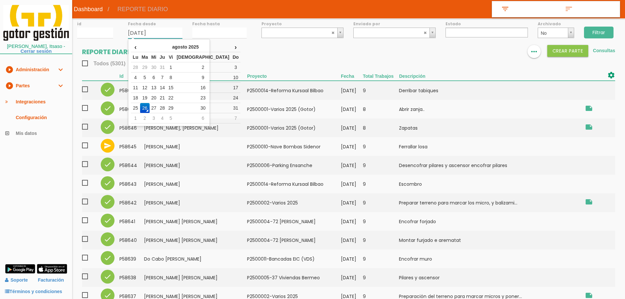
click at [163, 33] on input "26/08/2025" at bounding box center [155, 33] width 54 height 11
click at [137, 94] on td "18" at bounding box center [135, 98] width 9 height 10
type input "[DATE]"
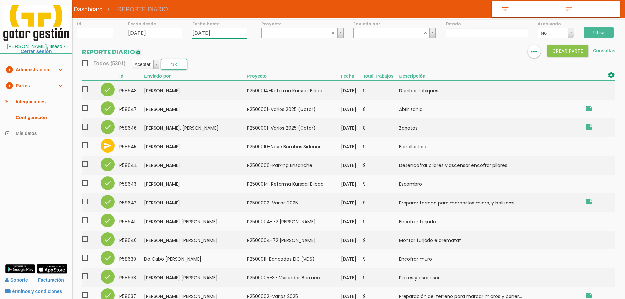
click at [228, 34] on input "26/08/2025" at bounding box center [219, 33] width 54 height 11
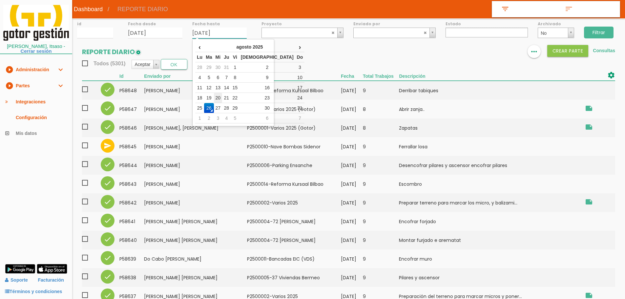
click at [221, 98] on td "20" at bounding box center [218, 98] width 9 height 10
type input "[DATE]"
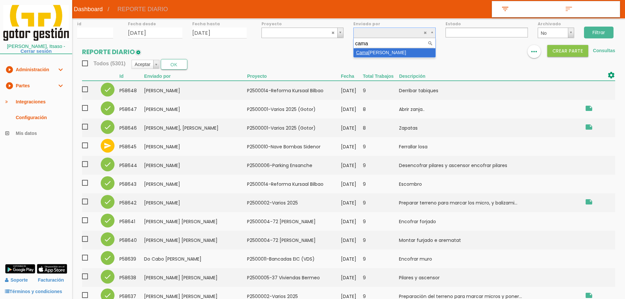
type input "cama"
select select "20"
click at [600, 32] on input "Filtrar" at bounding box center [599, 33] width 30 height 12
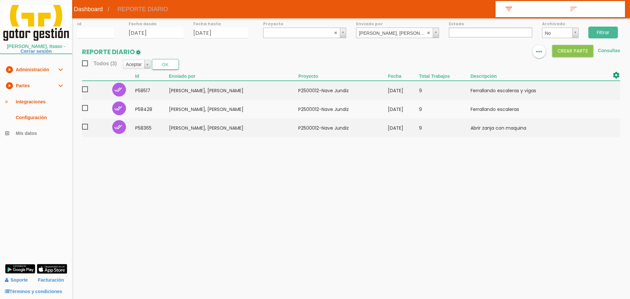
select select
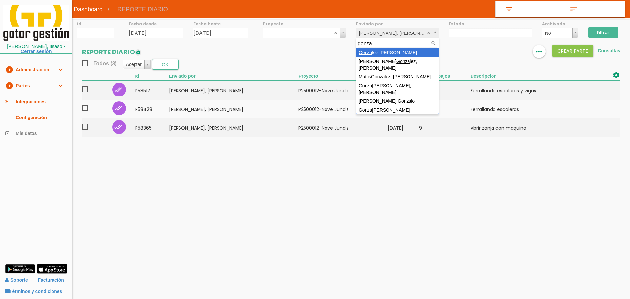
type input "gonza"
select select "12"
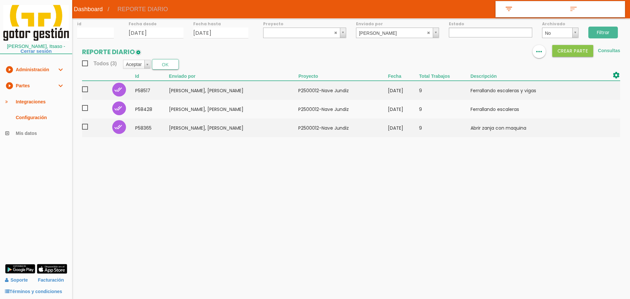
click at [605, 31] on input "Filtrar" at bounding box center [603, 33] width 30 height 12
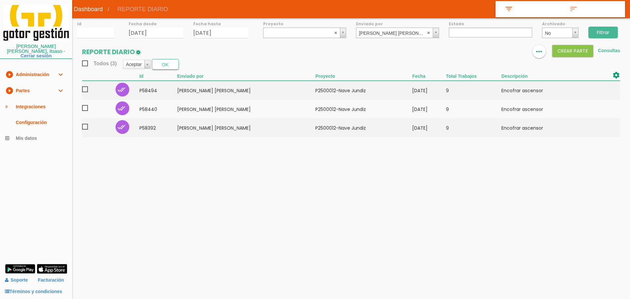
select select
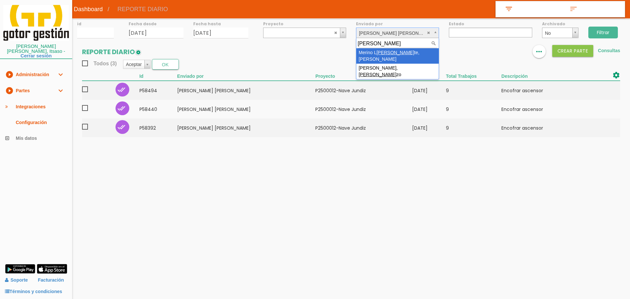
type input "[PERSON_NAME]"
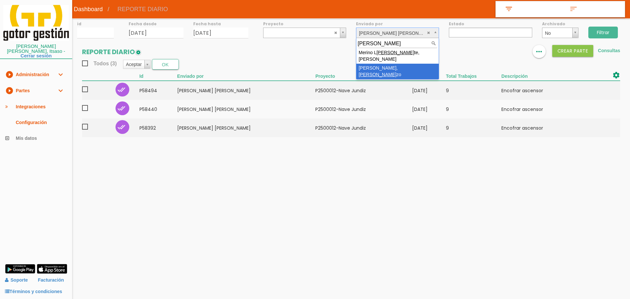
select select "112"
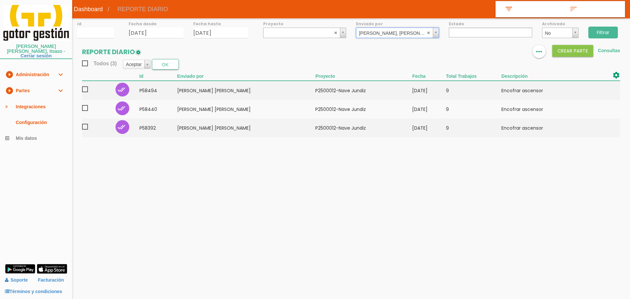
click at [606, 33] on input "Filtrar" at bounding box center [603, 33] width 30 height 12
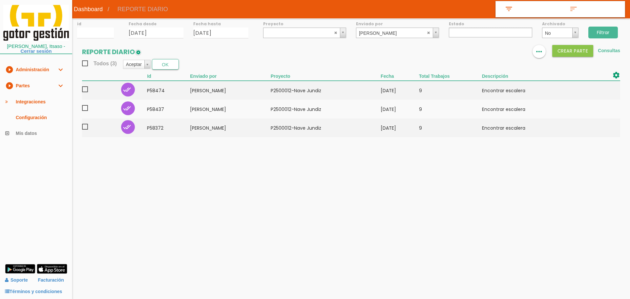
select select
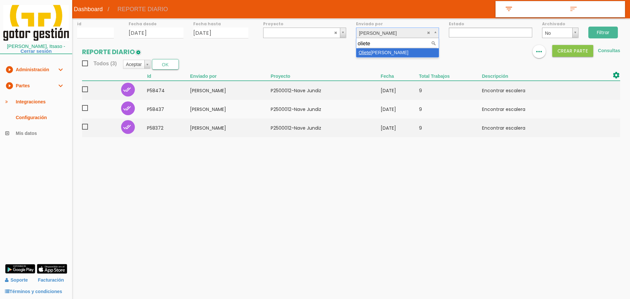
type input "oliete"
select select "109"
click at [597, 32] on input "Filtrar" at bounding box center [603, 33] width 30 height 12
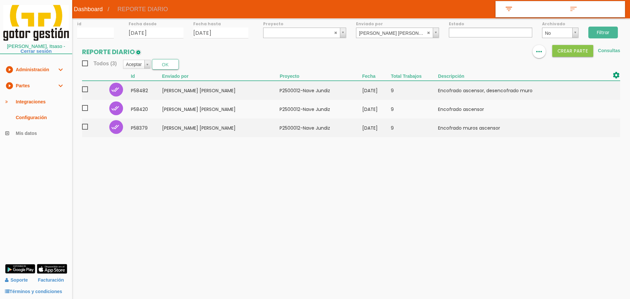
select select
click at [156, 33] on input "[DATE]" at bounding box center [156, 33] width 55 height 11
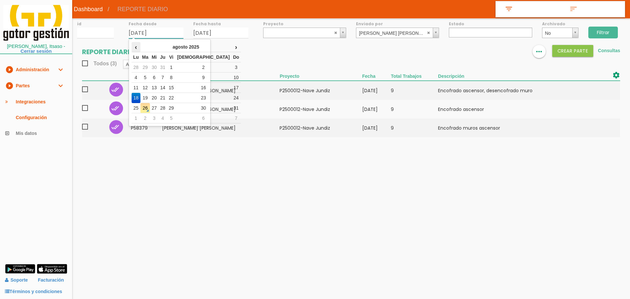
click at [135, 50] on th "‹" at bounding box center [135, 47] width 9 height 10
click at [138, 96] on td "21" at bounding box center [135, 98] width 9 height 10
type input "[DATE]"
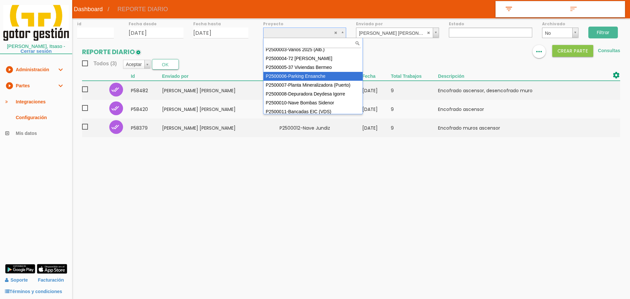
scroll to position [58, 0]
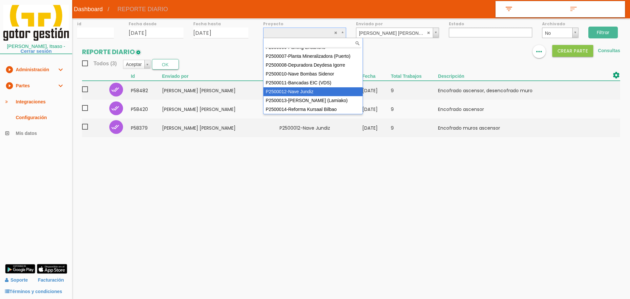
select select "95"
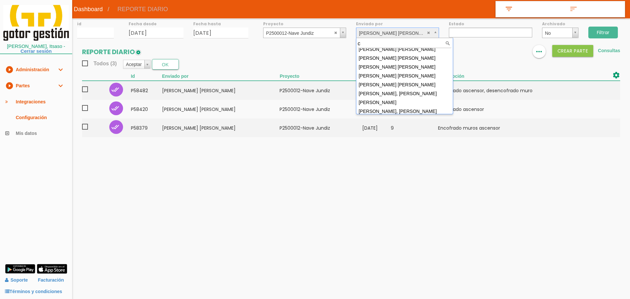
scroll to position [0, 0]
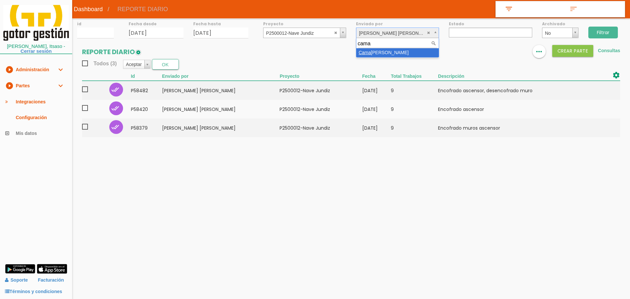
type input "cama"
select select "20"
click at [595, 31] on input "Filtrar" at bounding box center [603, 33] width 30 height 12
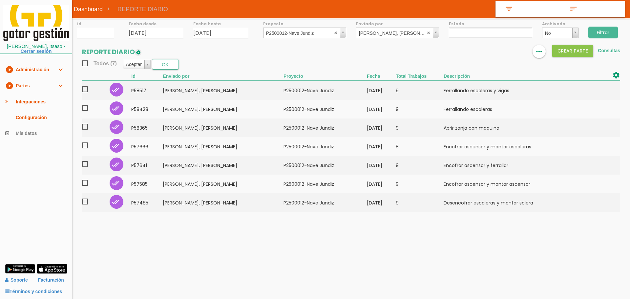
select select
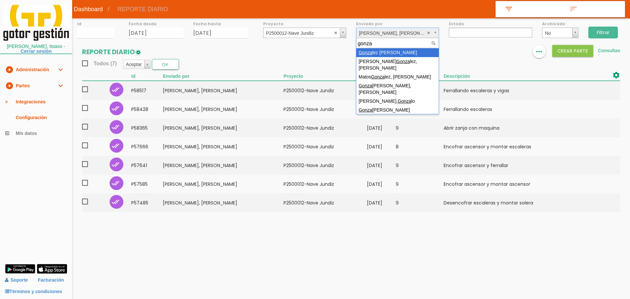
type input "gonza"
select select "12"
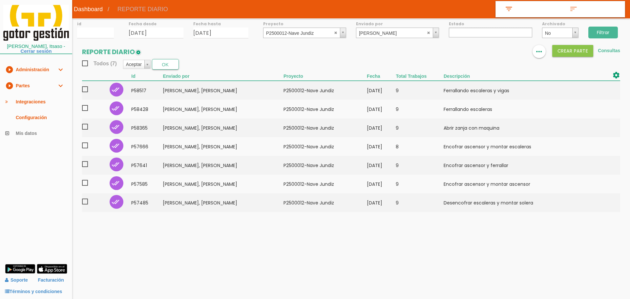
click at [599, 32] on input "Filtrar" at bounding box center [603, 33] width 30 height 12
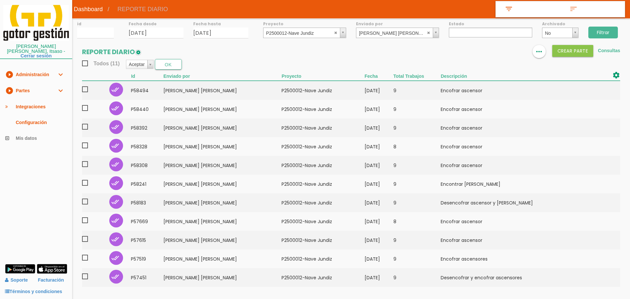
select select
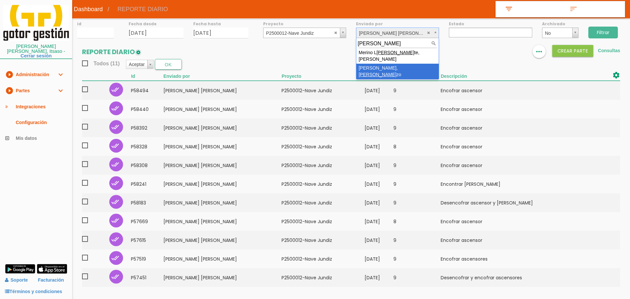
type input "loren"
select select "112"
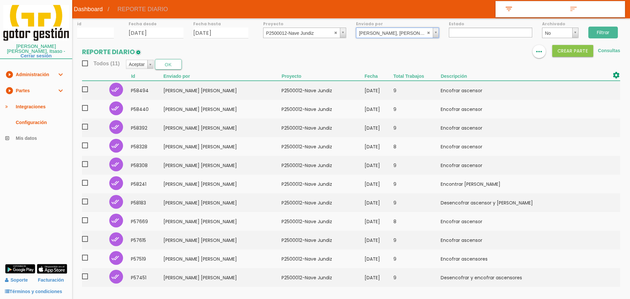
click at [609, 31] on input "Filtrar" at bounding box center [603, 33] width 30 height 12
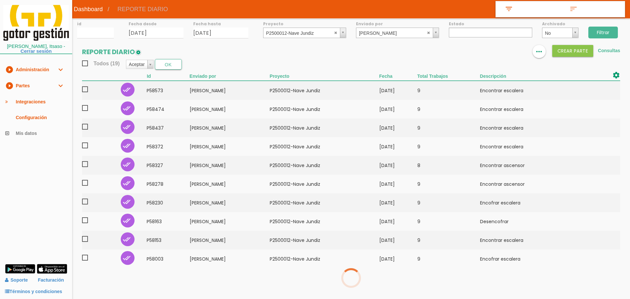
select select
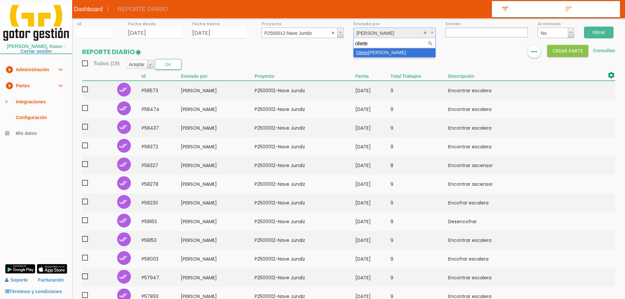
type input "oliete"
select select "109"
click at [603, 31] on input "Filtrar" at bounding box center [599, 33] width 30 height 12
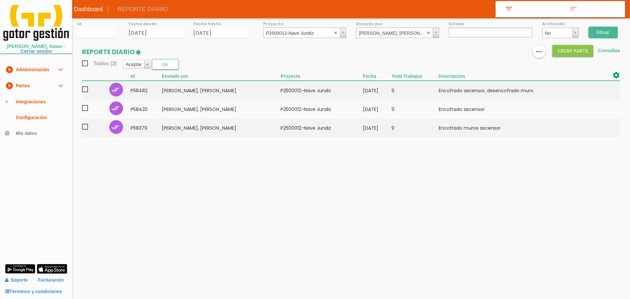
select select
click at [168, 29] on input "21/07/2025" at bounding box center [156, 33] width 55 height 11
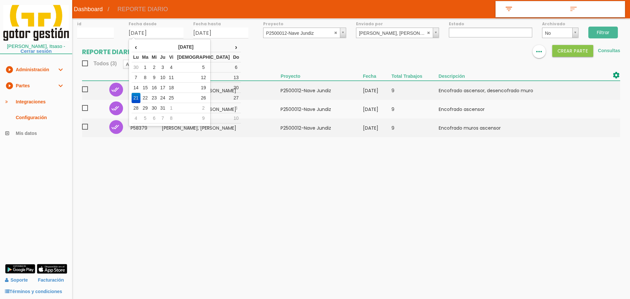
click at [245, 57] on section "REPORTE DIARIO format_list_bulleted view_column more_horiz Crear PARTE Consulta…" at bounding box center [350, 94] width 557 height 99
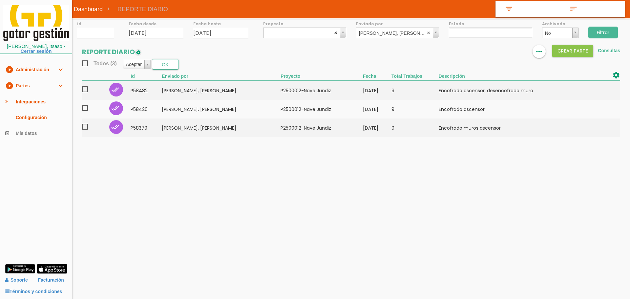
select select
click at [336, 33] on abbr at bounding box center [336, 32] width 4 height 4
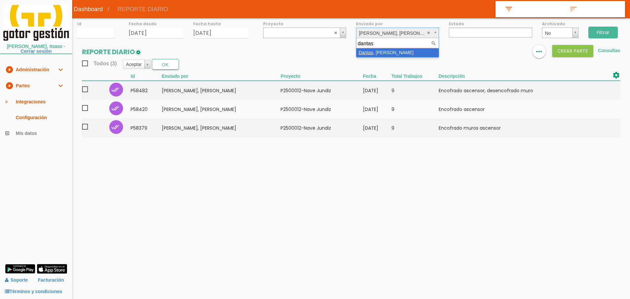
type input "dantas"
select select "134"
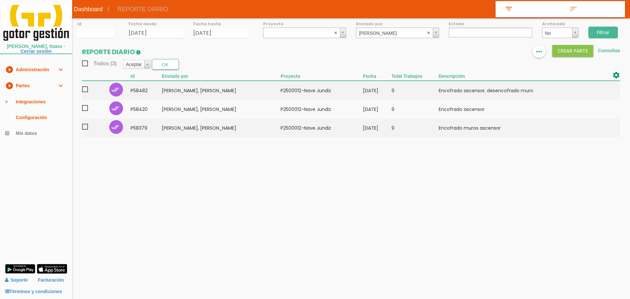
click at [602, 29] on input "Filtrar" at bounding box center [603, 33] width 30 height 12
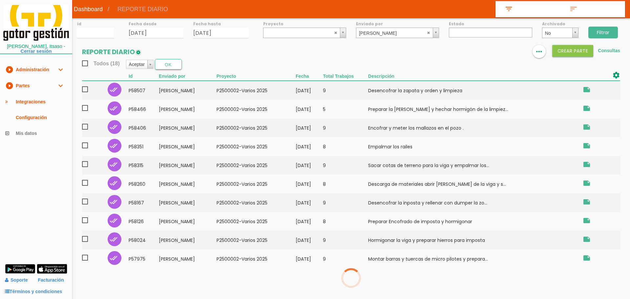
select select
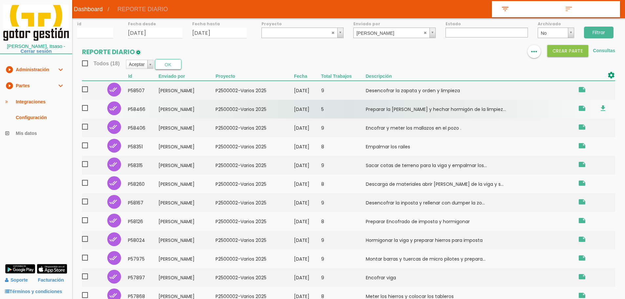
click at [321, 108] on td "[DATE]" at bounding box center [307, 109] width 27 height 19
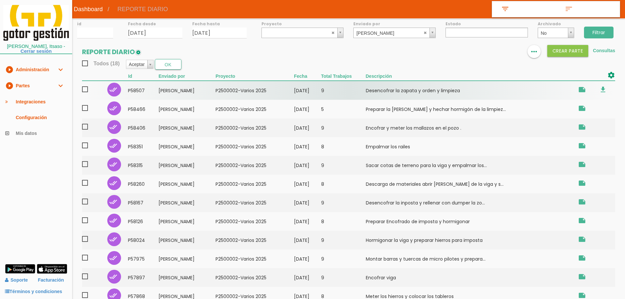
scroll to position [125, 0]
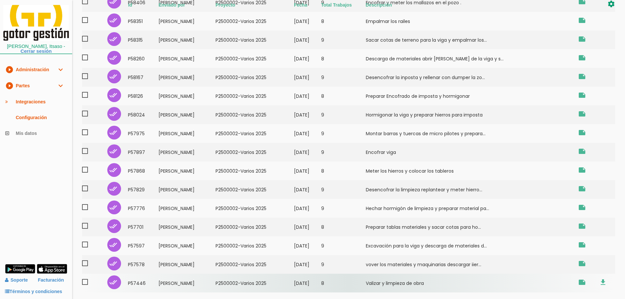
click at [358, 285] on td "8" at bounding box center [343, 282] width 45 height 19
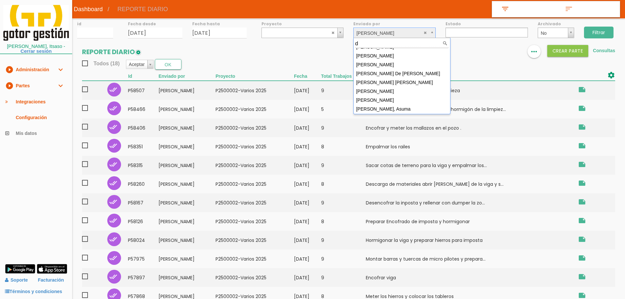
scroll to position [0, 0]
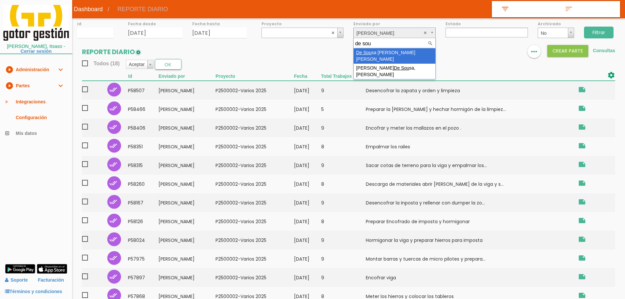
type input "de sou"
select select "36"
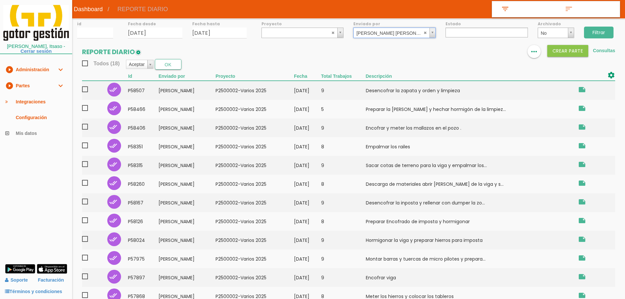
click at [598, 35] on input "Filtrar" at bounding box center [599, 33] width 30 height 12
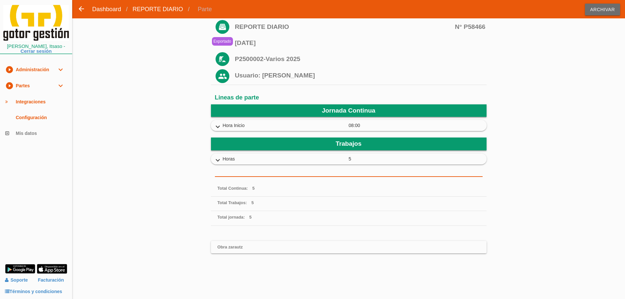
click at [216, 125] on icon "expand_more" at bounding box center [217, 127] width 10 height 9
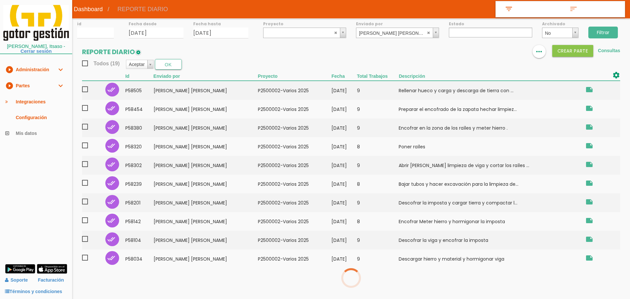
select select
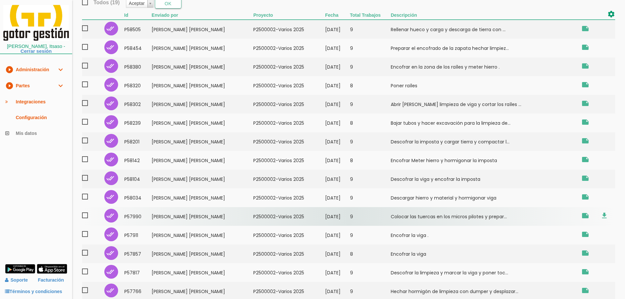
scroll to position [144, 0]
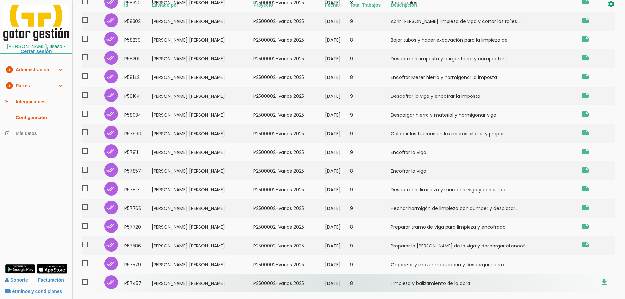
click at [391, 288] on td "8" at bounding box center [370, 282] width 41 height 19
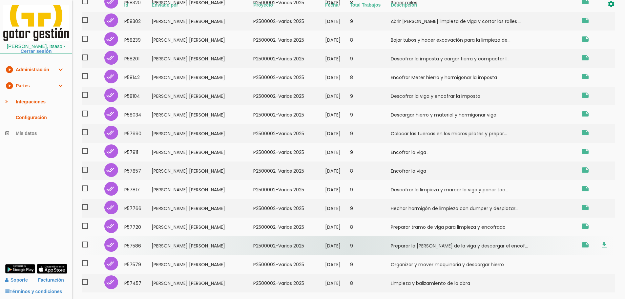
click at [287, 244] on td "P2500002-Varios 2025" at bounding box center [289, 245] width 72 height 19
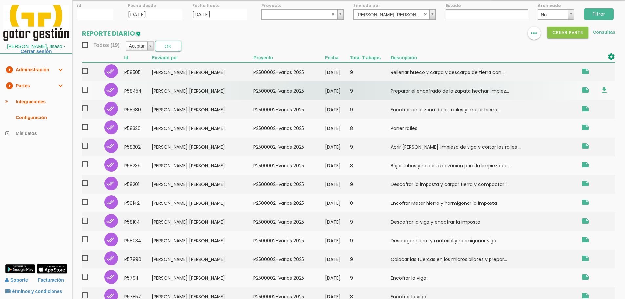
scroll to position [0, 0]
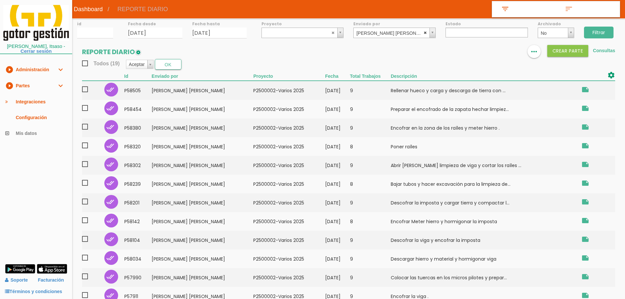
select select
click at [424, 31] on abbr at bounding box center [425, 32] width 4 height 4
click at [171, 28] on input "21/07/2025" at bounding box center [155, 33] width 54 height 11
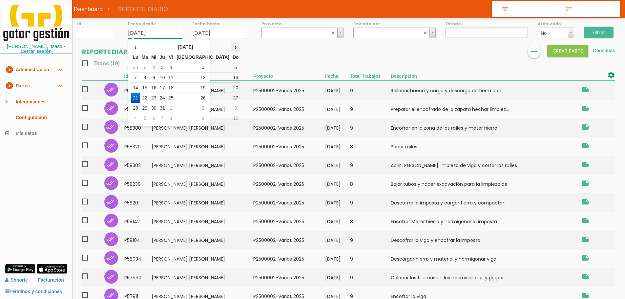
click at [231, 44] on th "›" at bounding box center [236, 47] width 10 height 10
click at [138, 95] on td "18" at bounding box center [135, 98] width 9 height 10
type input "[DATE]"
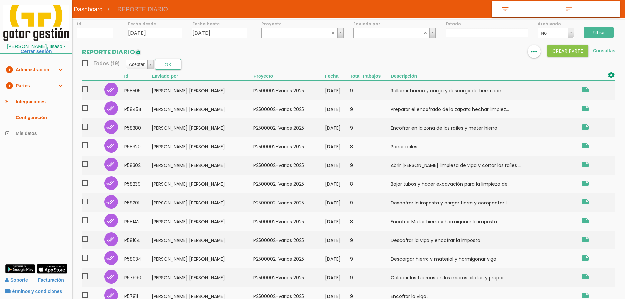
click at [596, 27] on input "Filtrar" at bounding box center [599, 33] width 30 height 12
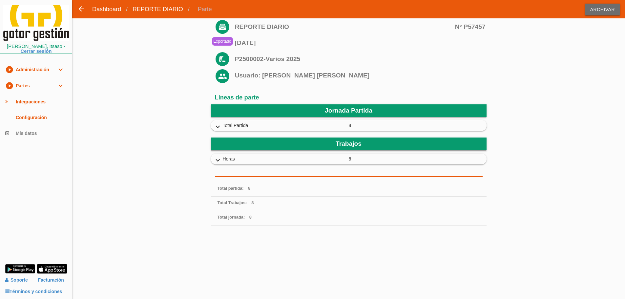
click at [219, 126] on icon "expand_more" at bounding box center [217, 127] width 10 height 9
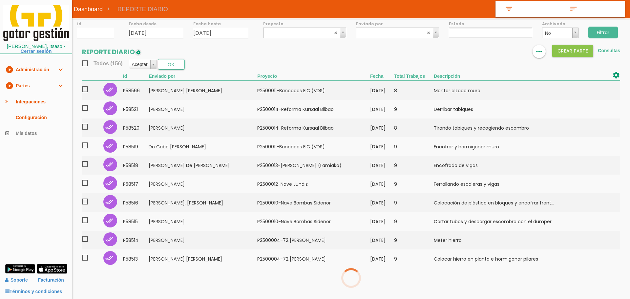
select select
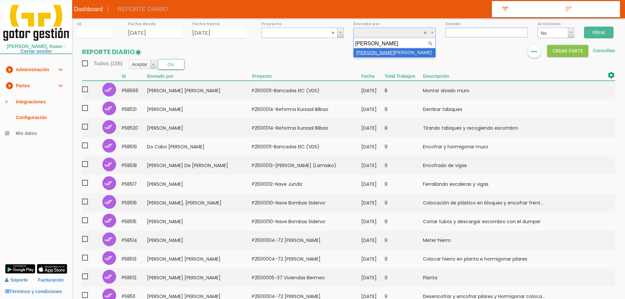
type input "andres"
select select "147"
click at [598, 33] on input "Filtrar" at bounding box center [599, 33] width 30 height 12
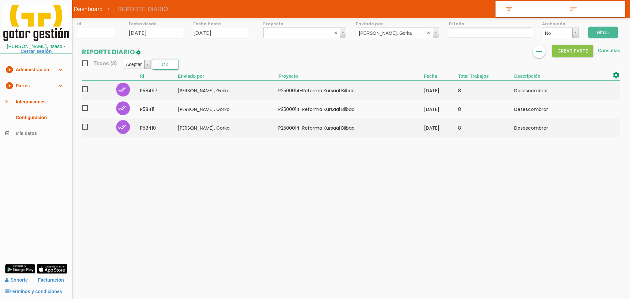
select select
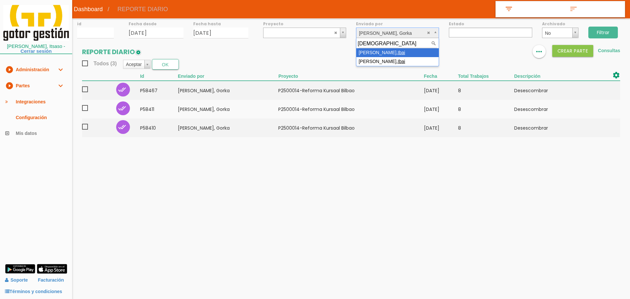
type input "ibai"
select select "119"
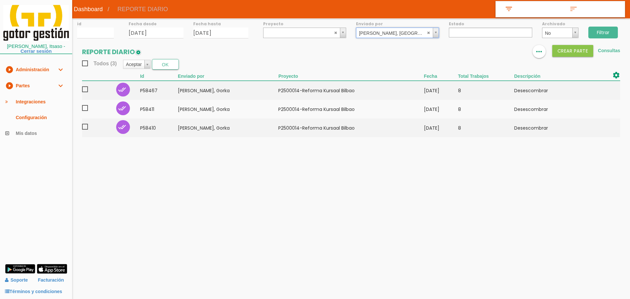
click at [600, 31] on input "Filtrar" at bounding box center [603, 33] width 30 height 12
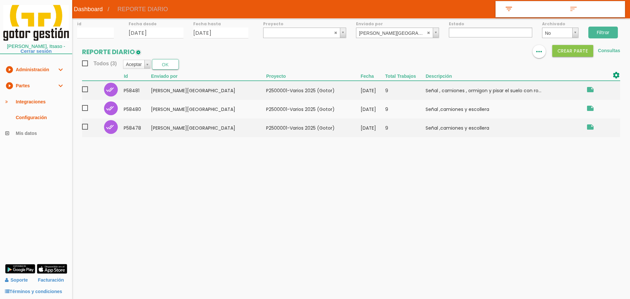
select select
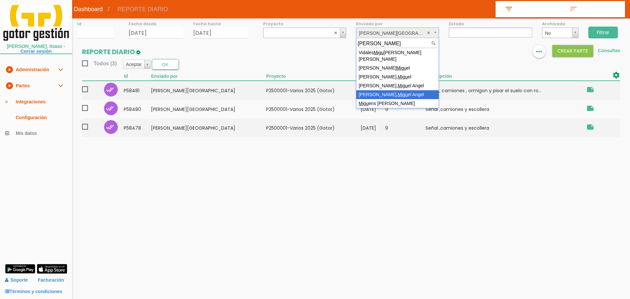
type input "[PERSON_NAME]"
select select "149"
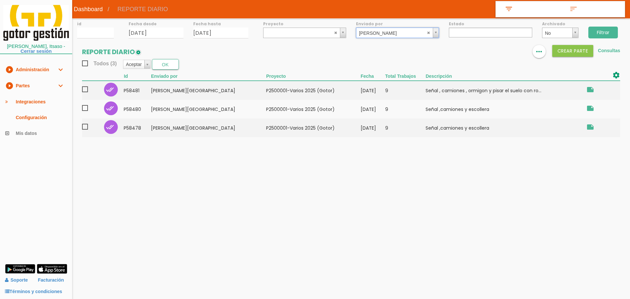
click at [604, 33] on input "Filtrar" at bounding box center [603, 33] width 30 height 12
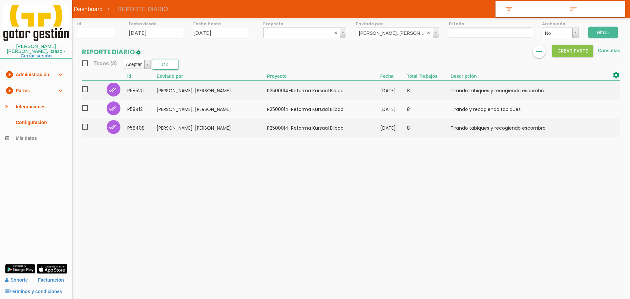
select select
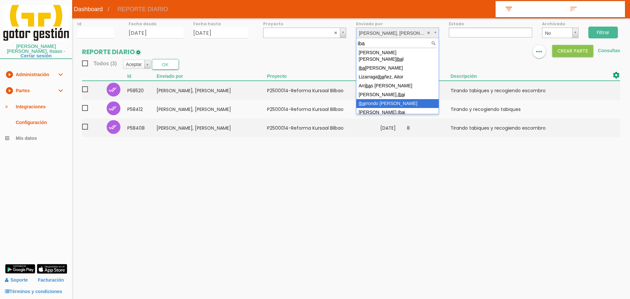
type input "iba"
select select "148"
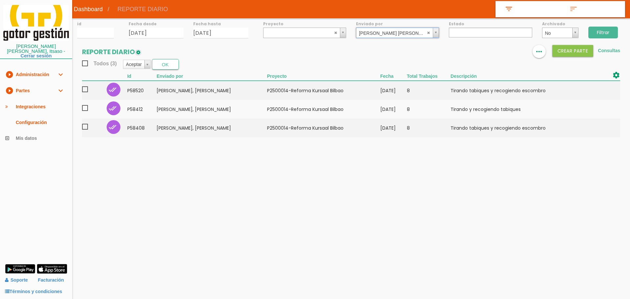
click at [603, 30] on input "Filtrar" at bounding box center [603, 33] width 30 height 12
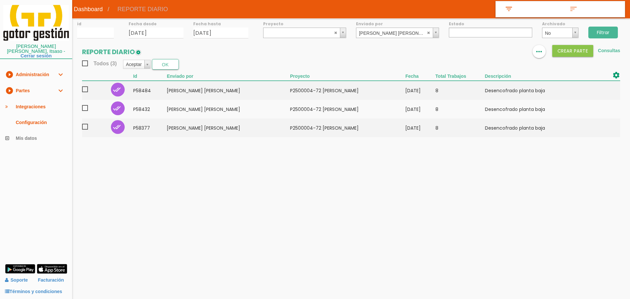
select select
click at [368, 181] on body "menu Dashboard REPORTE DIARIO" at bounding box center [315, 149] width 630 height 299
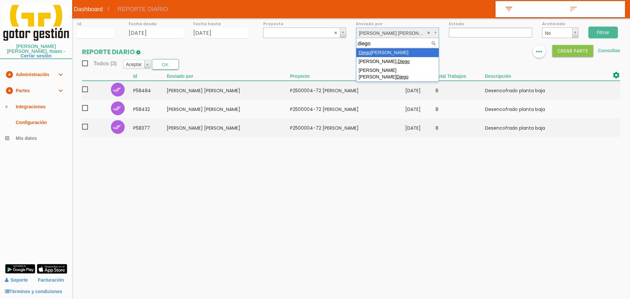
type input "diego"
select select "24"
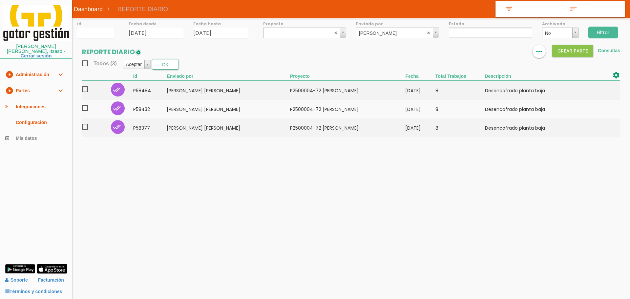
click at [606, 36] on input "Filtrar" at bounding box center [603, 33] width 30 height 12
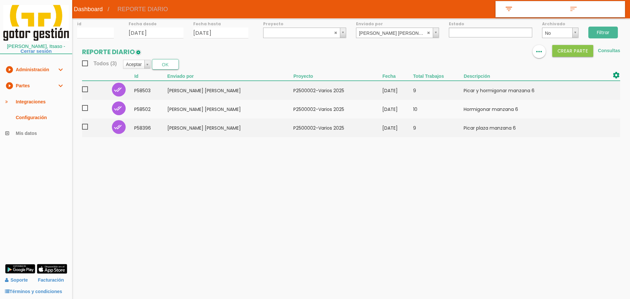
select select
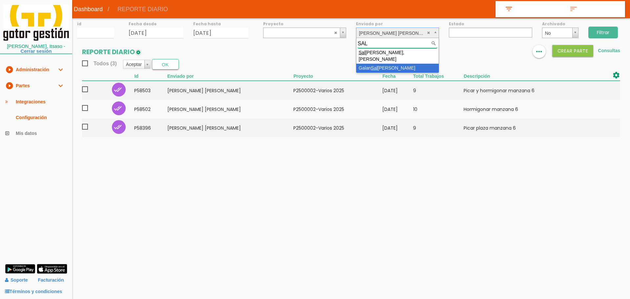
type input "SAL"
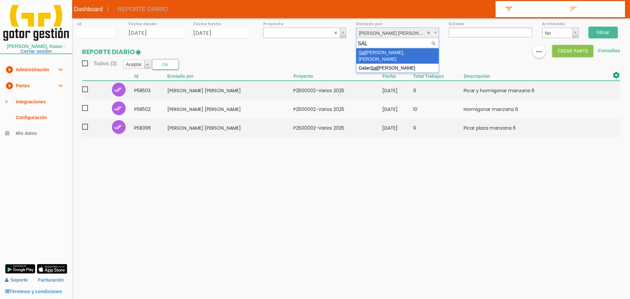
select select "107"
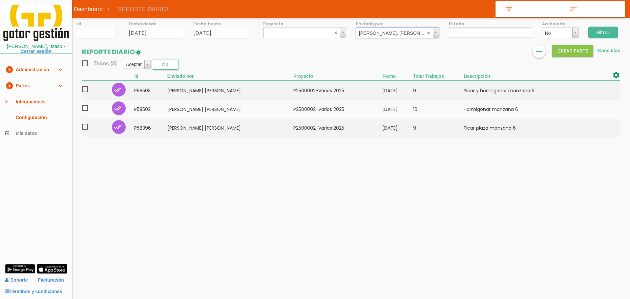
click at [600, 33] on input "Filtrar" at bounding box center [603, 33] width 30 height 12
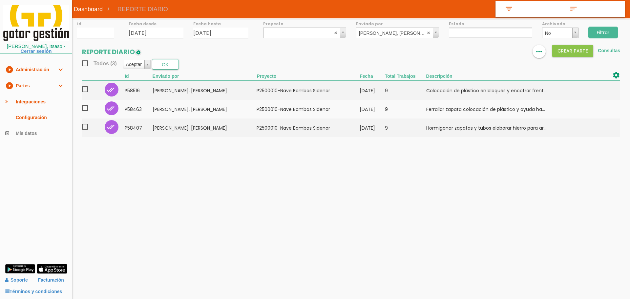
select select
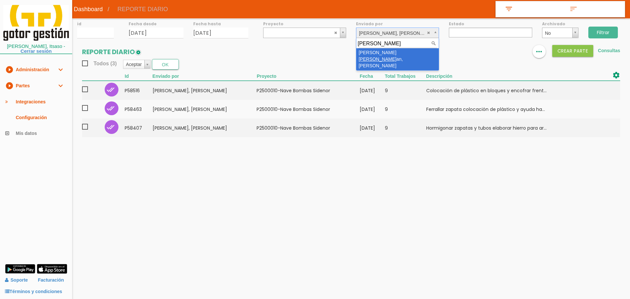
type input "[PERSON_NAME]"
select select "18"
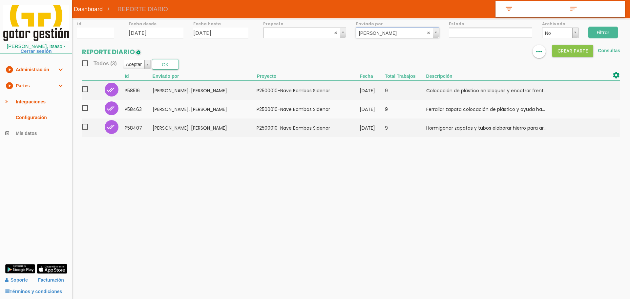
click at [607, 34] on input "Filtrar" at bounding box center [603, 33] width 30 height 12
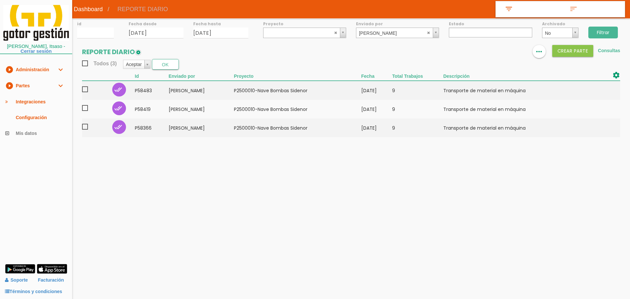
select select
